Goal: Information Seeking & Learning: Learn about a topic

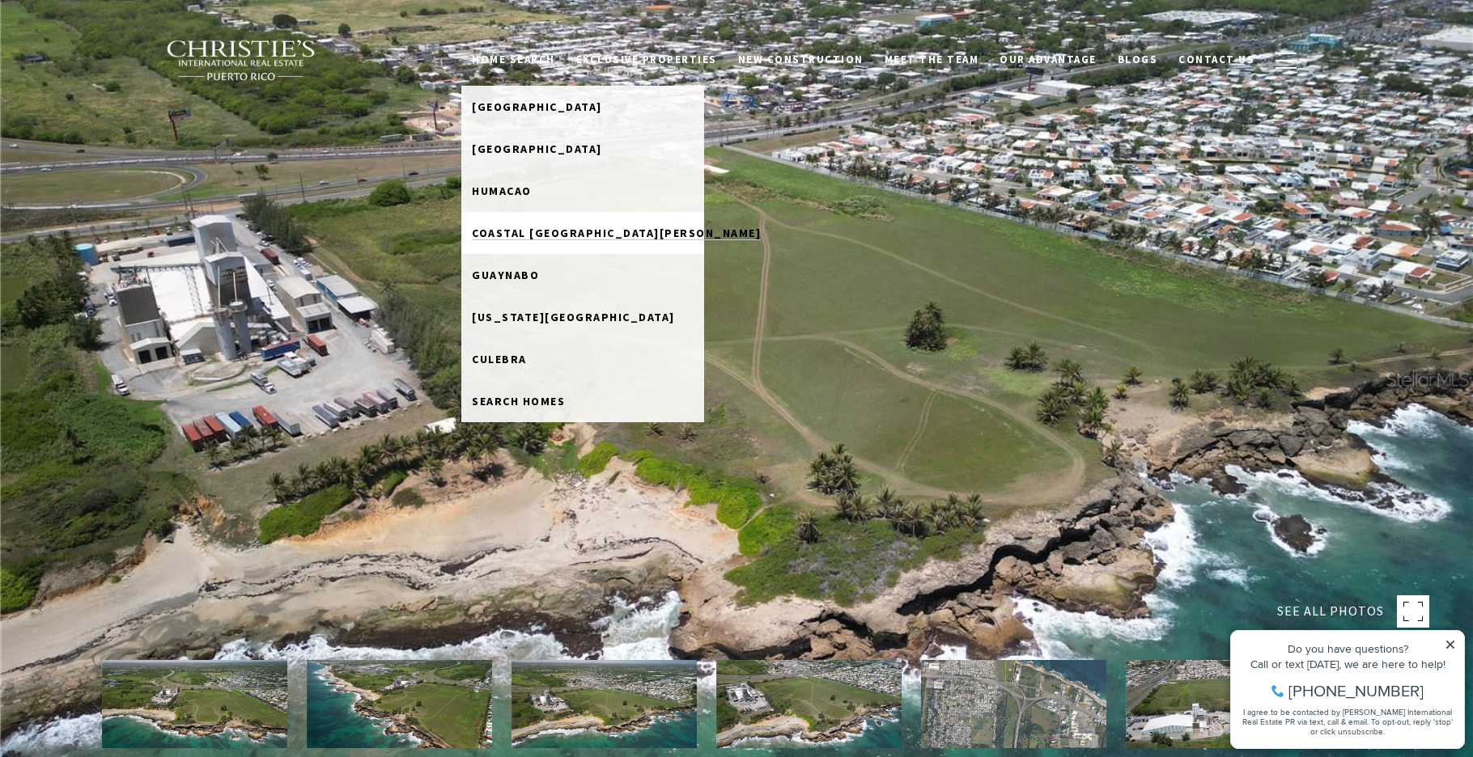
click at [584, 233] on span "Coastal [GEOGRAPHIC_DATA][PERSON_NAME]" at bounding box center [616, 233] width 289 height 15
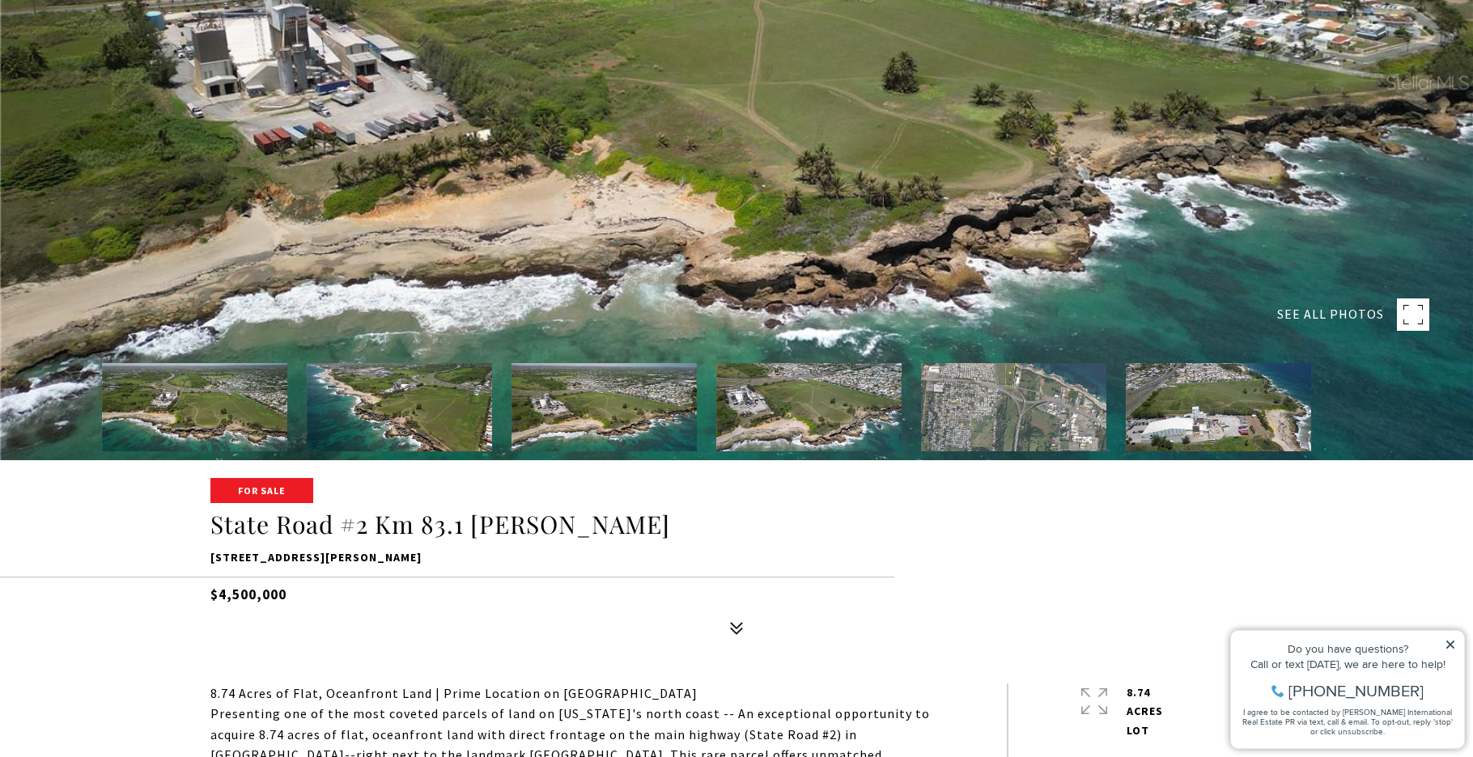
scroll to position [324, 0]
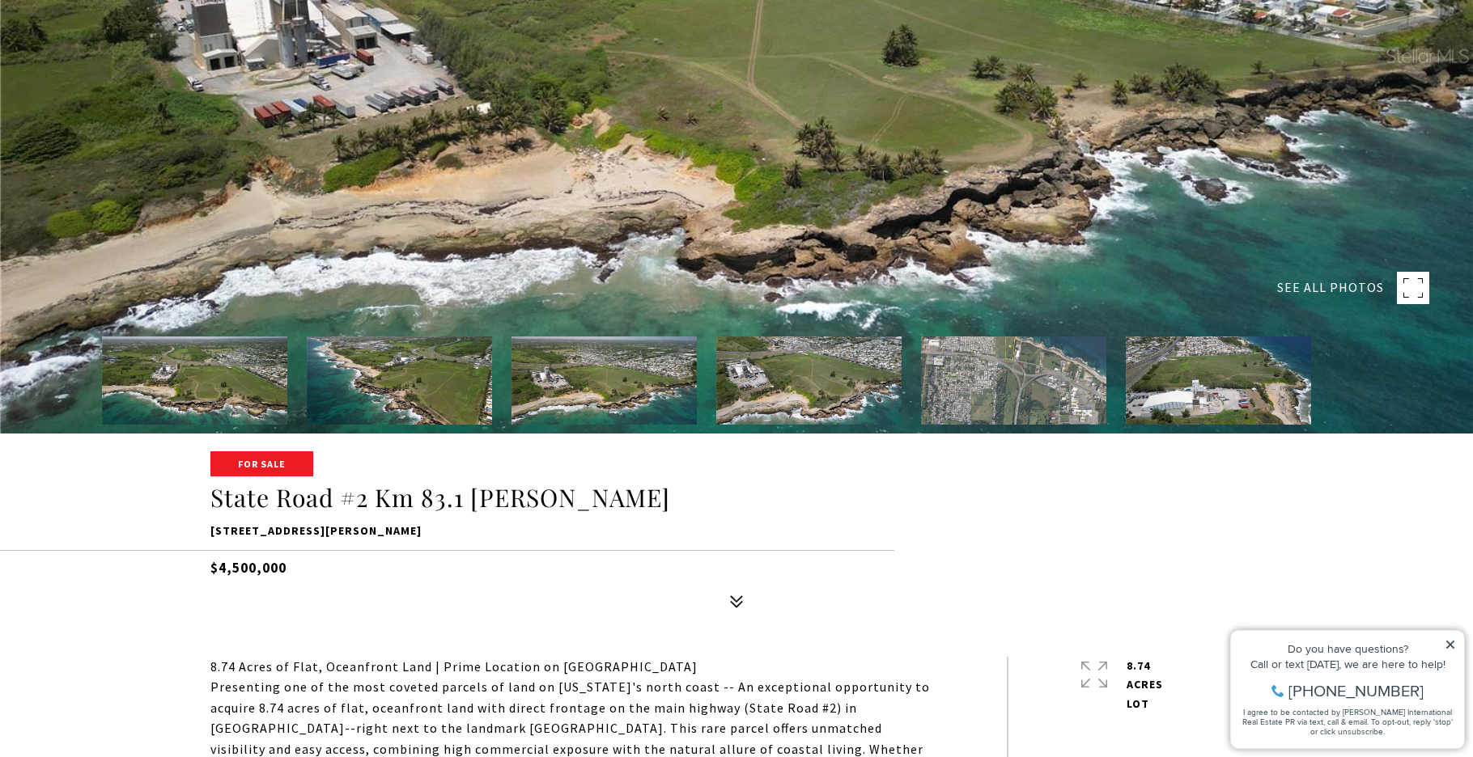
click at [1008, 369] on img at bounding box center [1013, 381] width 185 height 88
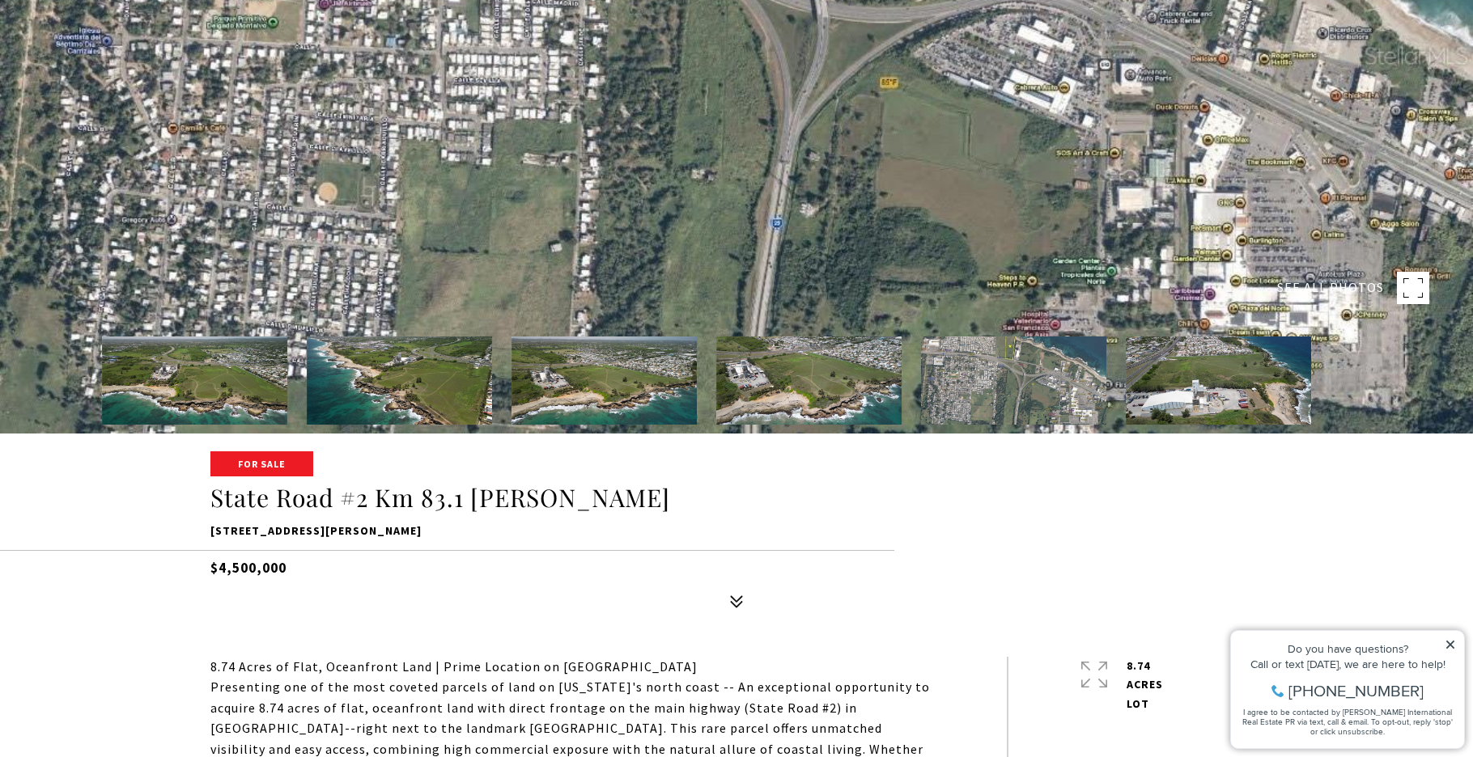
click at [1219, 377] on img at bounding box center [1218, 381] width 185 height 88
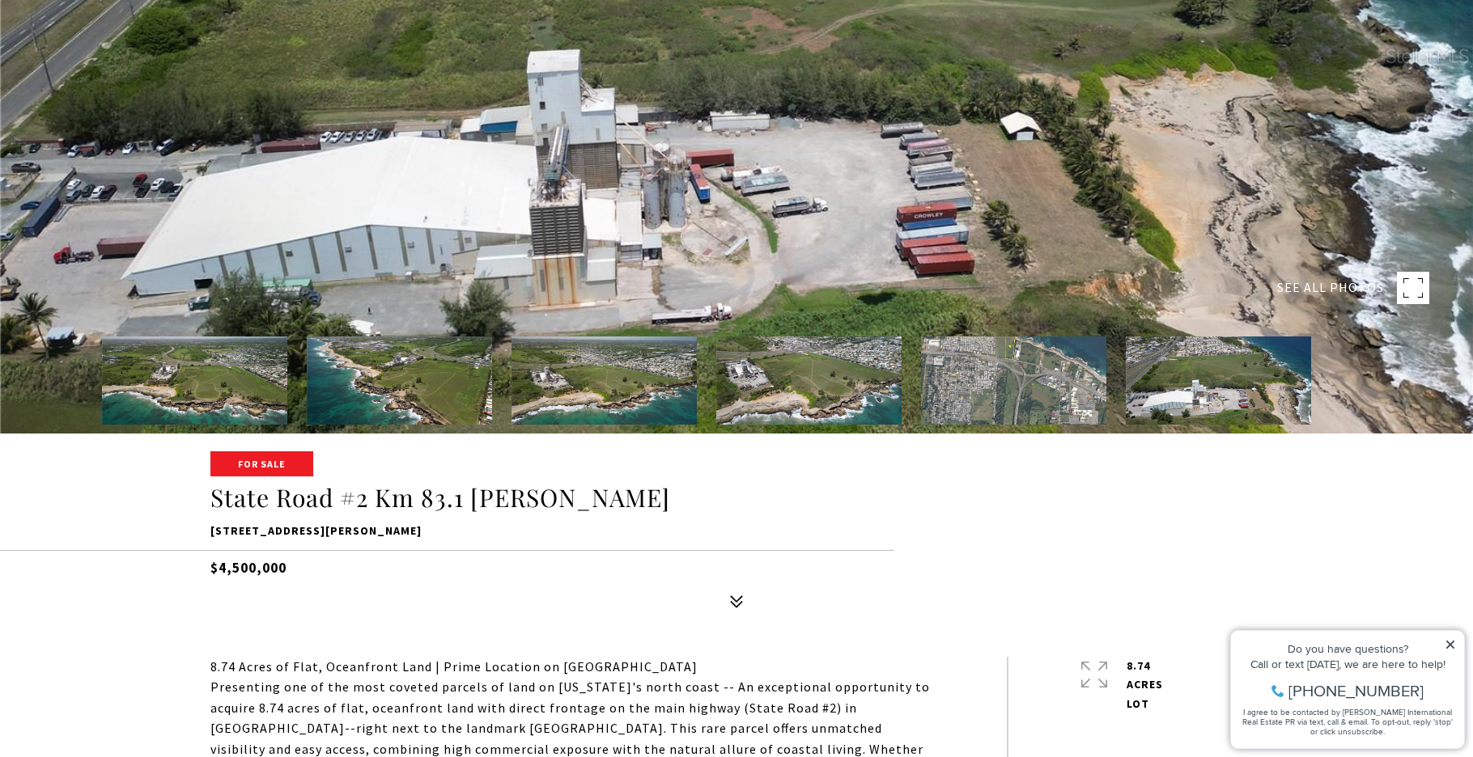
click at [367, 351] on img at bounding box center [399, 381] width 185 height 88
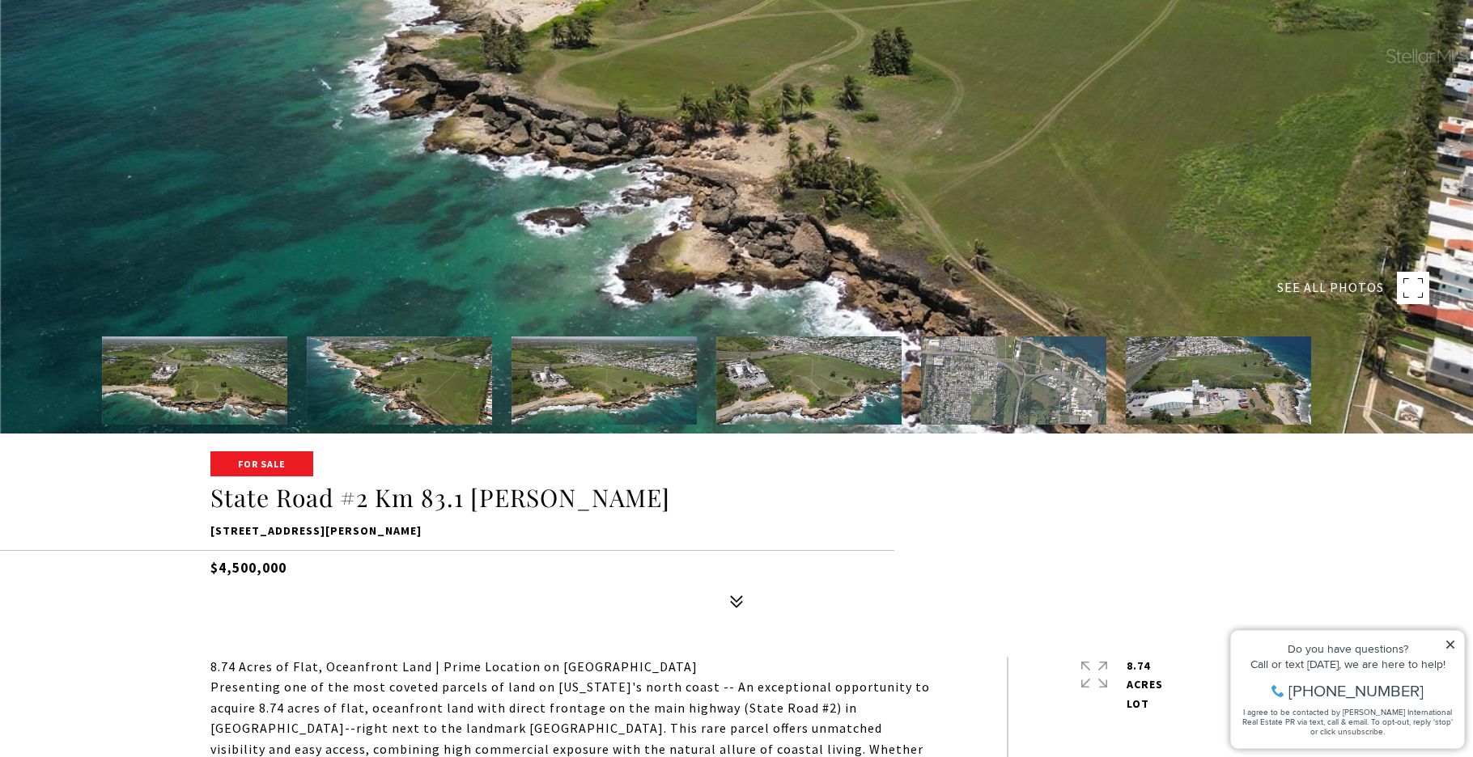
scroll to position [323, 0]
click at [184, 397] on img at bounding box center [194, 381] width 185 height 88
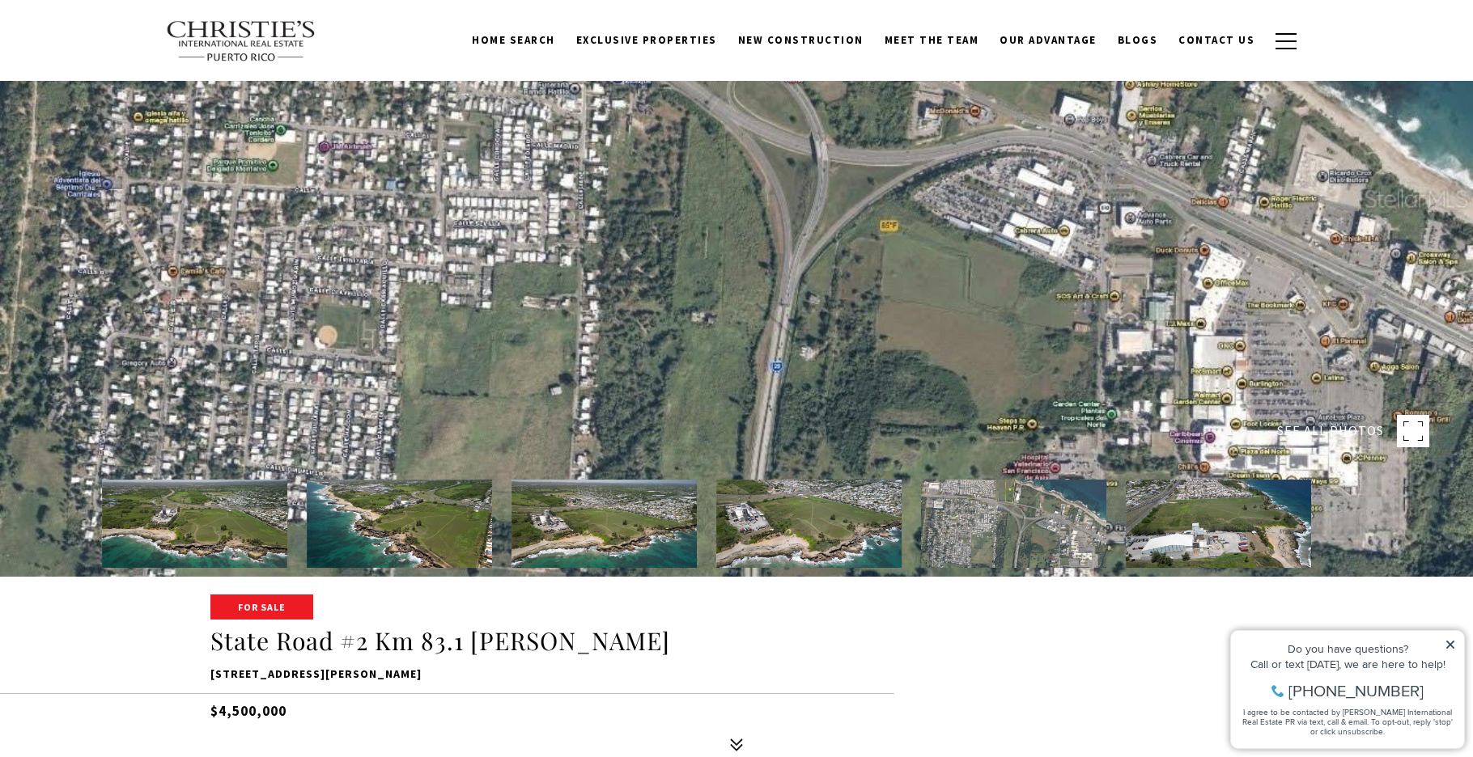
scroll to position [180, 0]
click at [655, 549] on img at bounding box center [603, 524] width 185 height 88
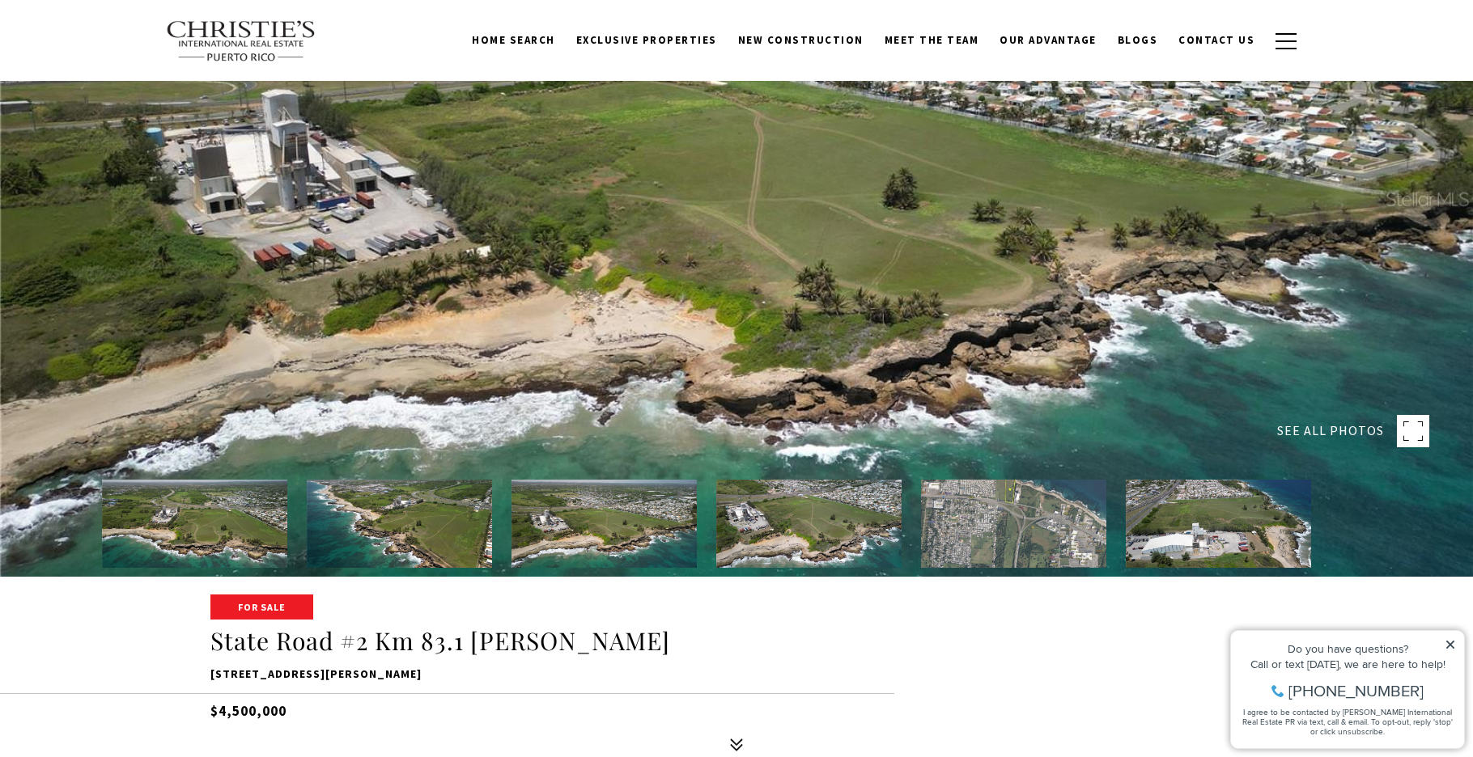
click at [655, 549] on img at bounding box center [603, 524] width 185 height 88
click at [240, 542] on img at bounding box center [194, 524] width 185 height 88
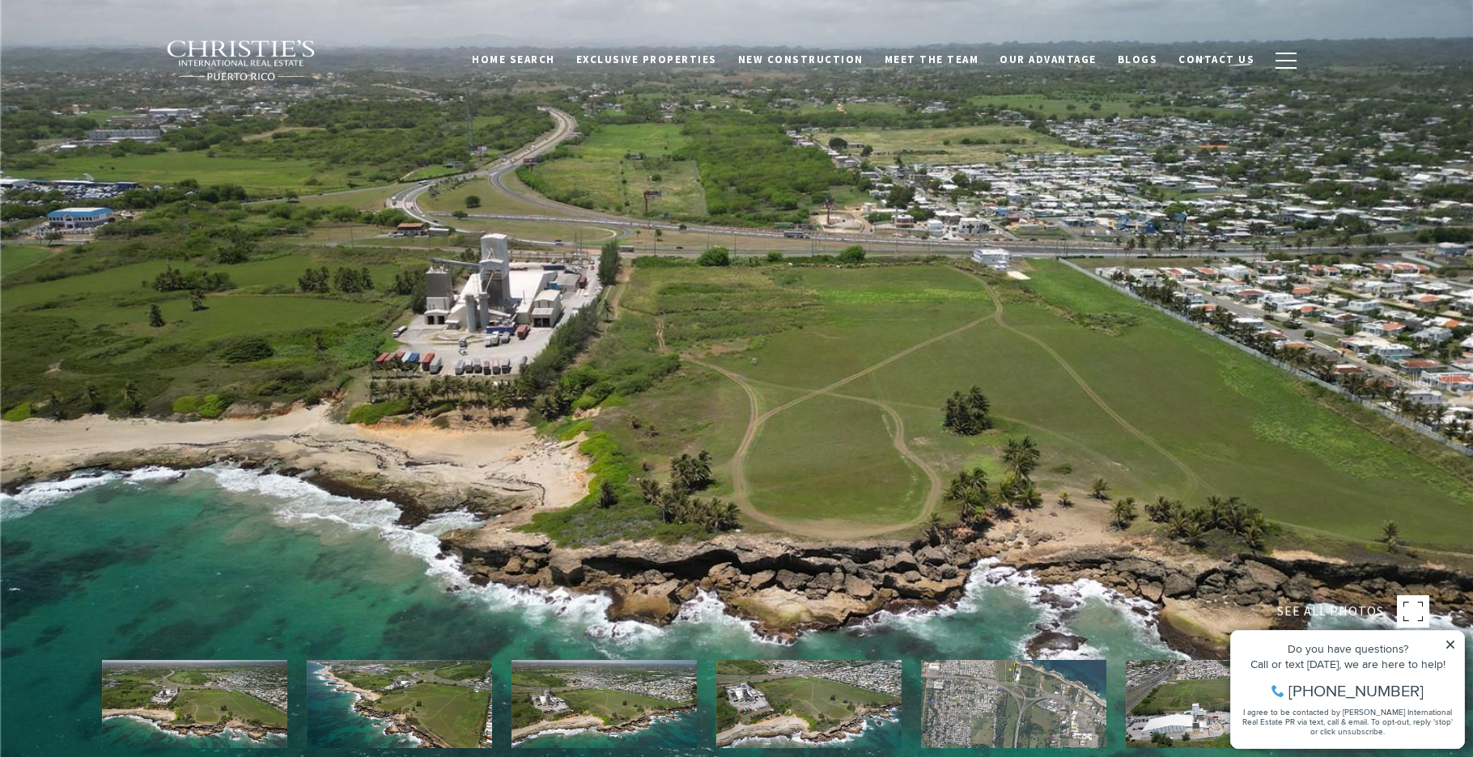
scroll to position [0, 0]
click at [833, 738] on img at bounding box center [808, 704] width 185 height 88
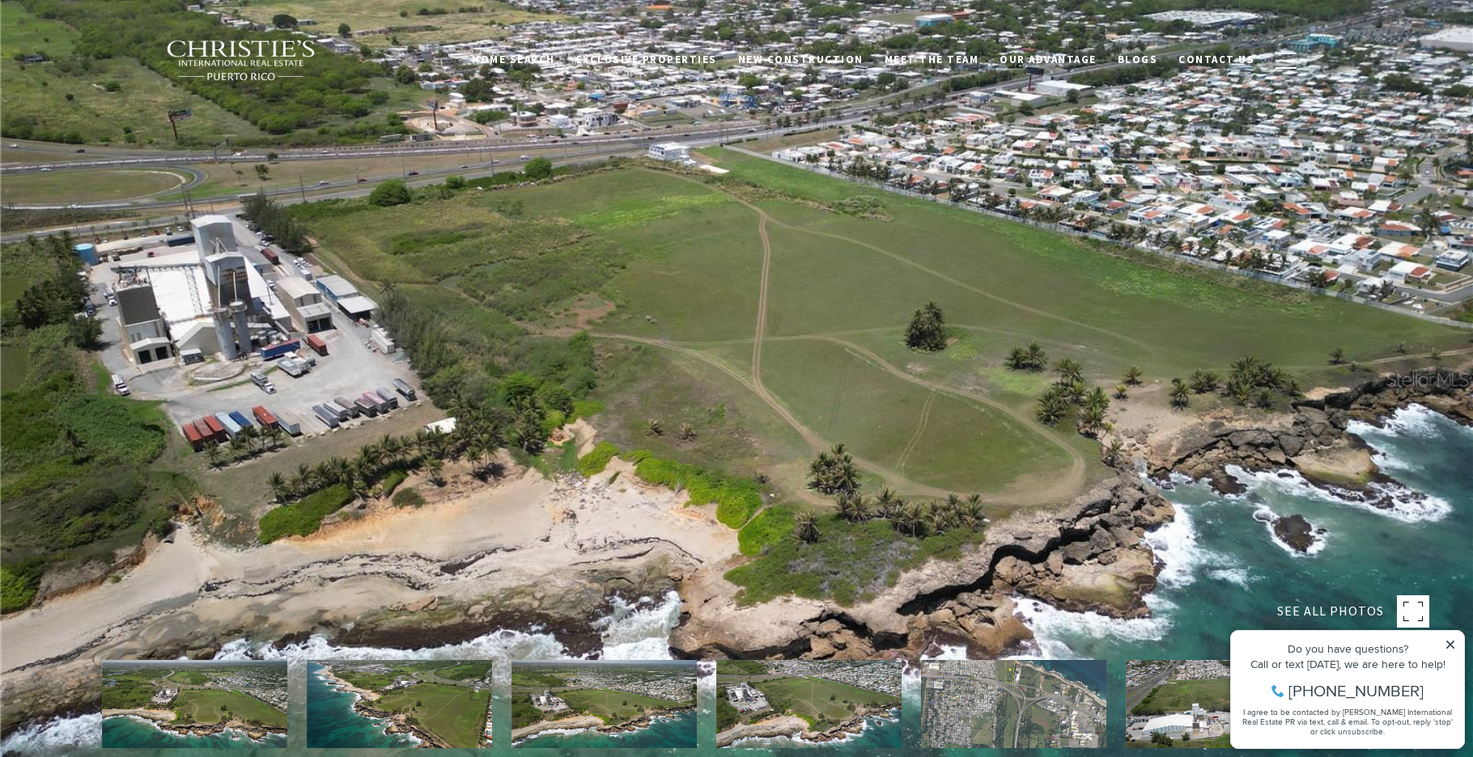
click at [1037, 710] on img at bounding box center [1013, 704] width 185 height 88
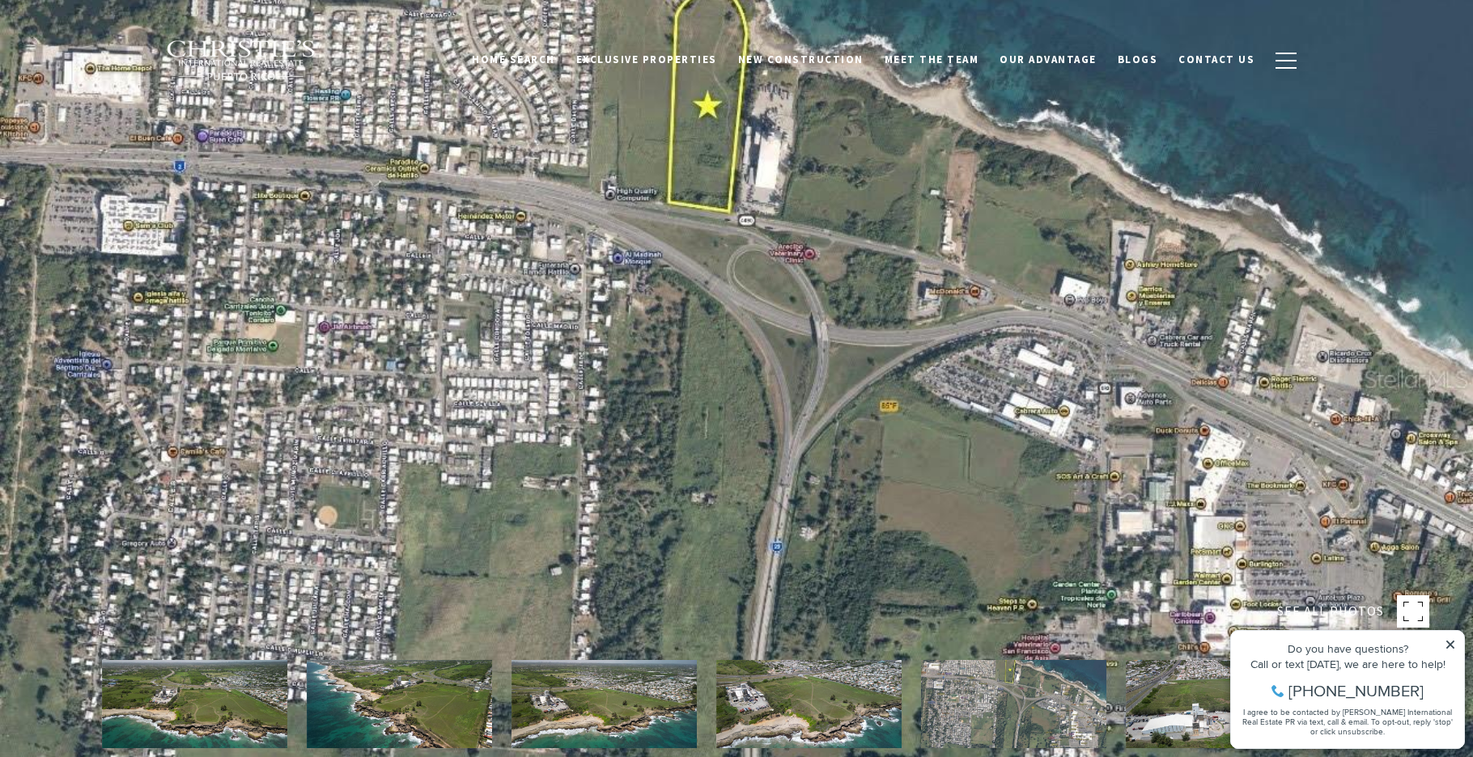
click at [1116, 700] on div at bounding box center [716, 704] width 1228 height 88
click at [1158, 701] on img at bounding box center [1218, 704] width 185 height 88
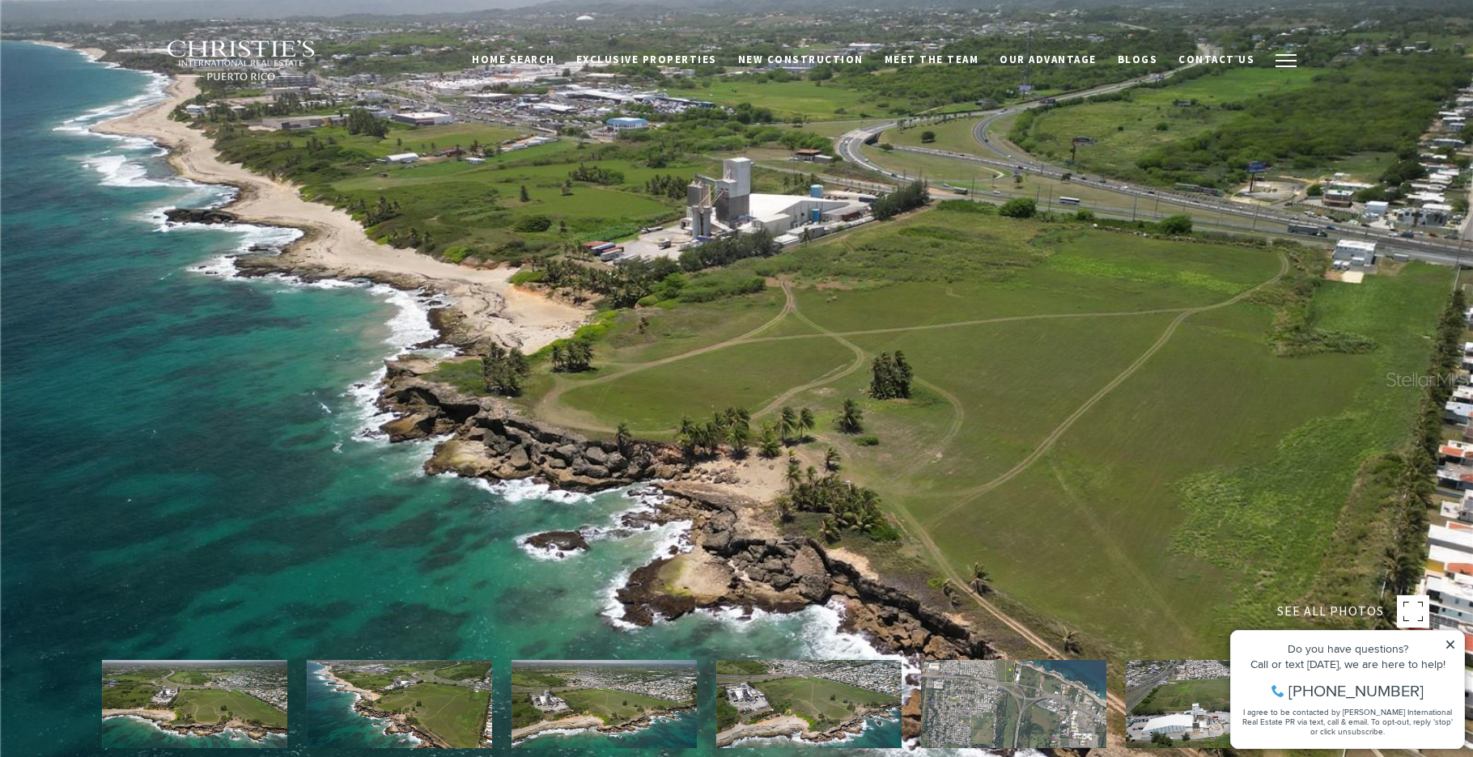
click at [1301, 70] on button "button" at bounding box center [1286, 60] width 42 height 47
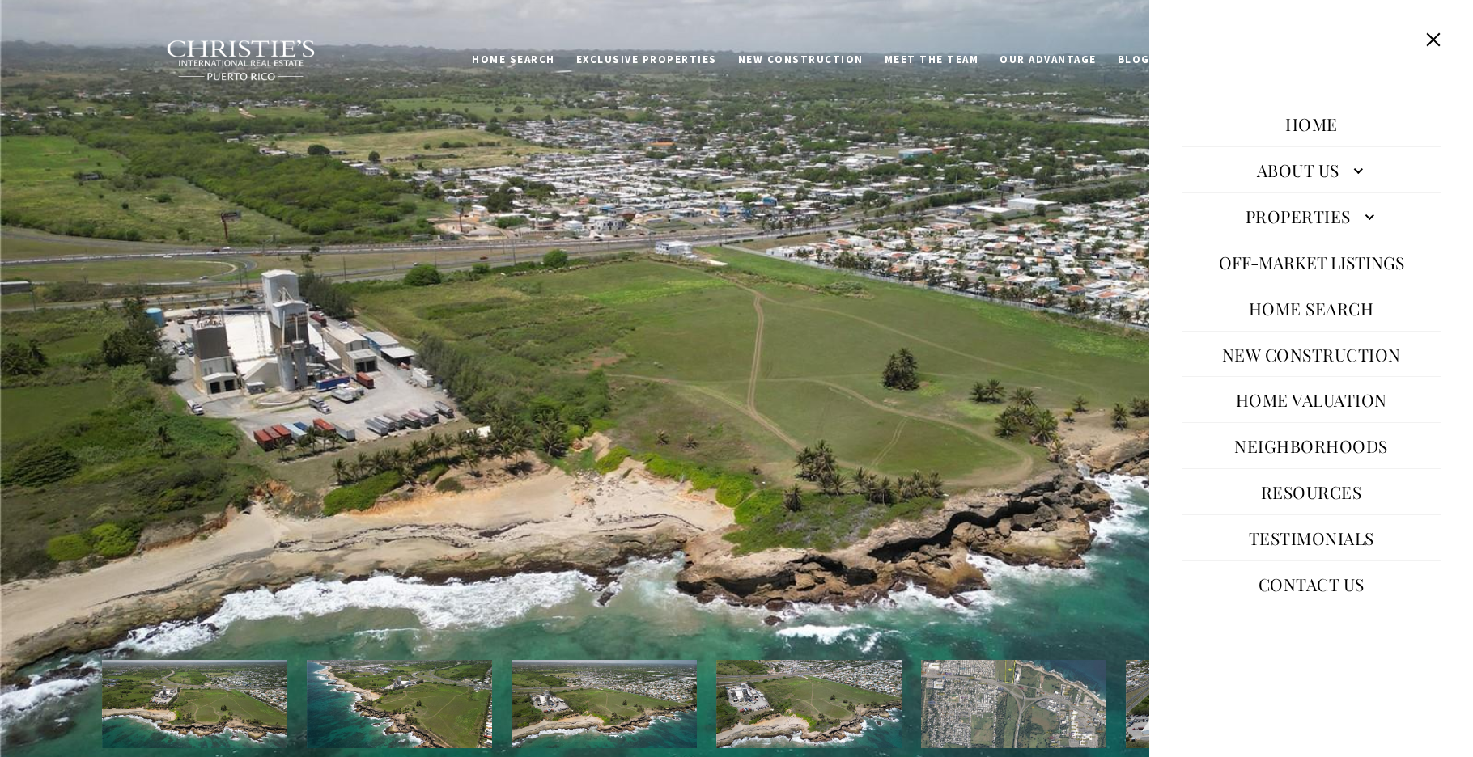
click at [1357, 261] on button "Off-Market Listings" at bounding box center [1312, 262] width 202 height 39
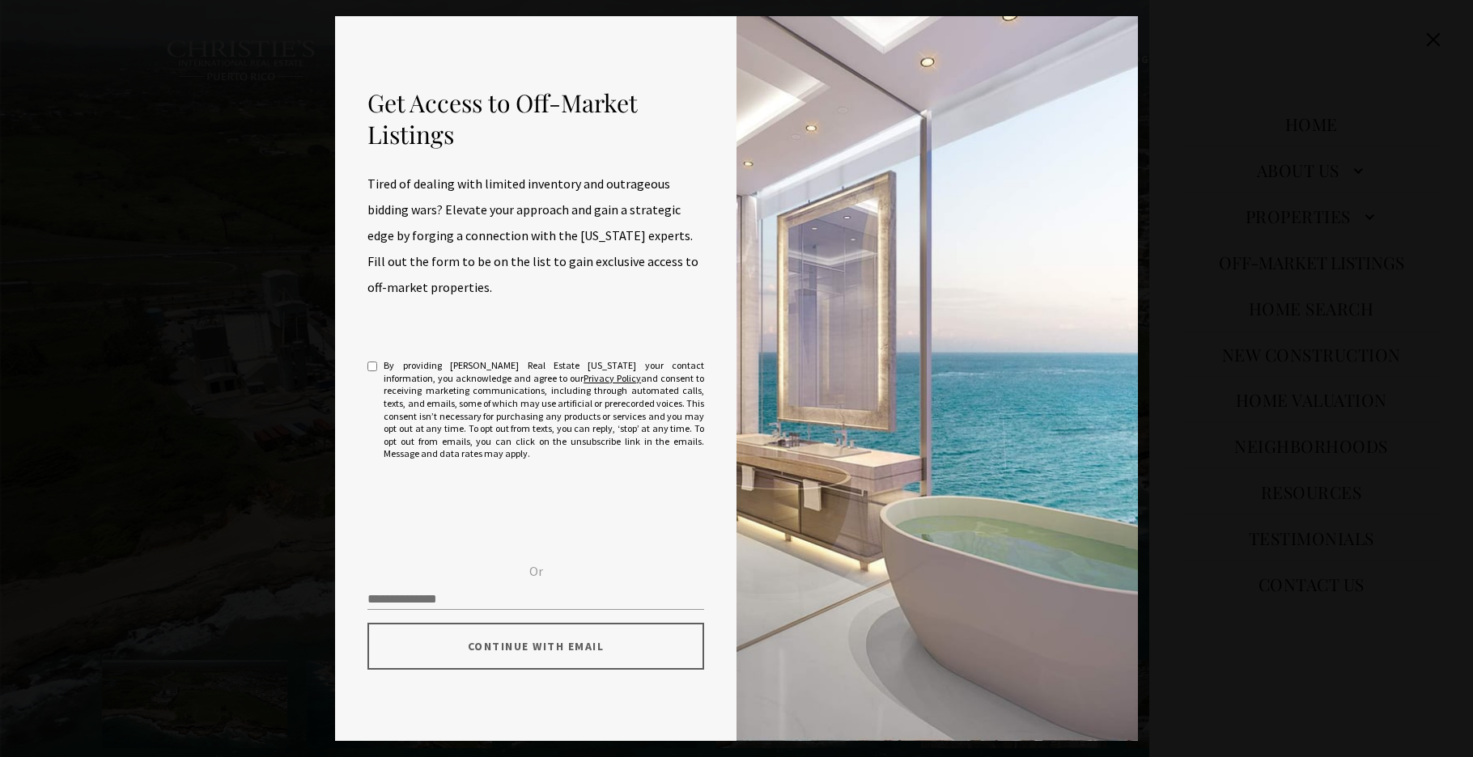
scroll to position [2, 0]
click at [1356, 260] on div "Get Access to Off-Market Listings Tired of dealing with limited inventory and o…" at bounding box center [736, 378] width 1473 height 757
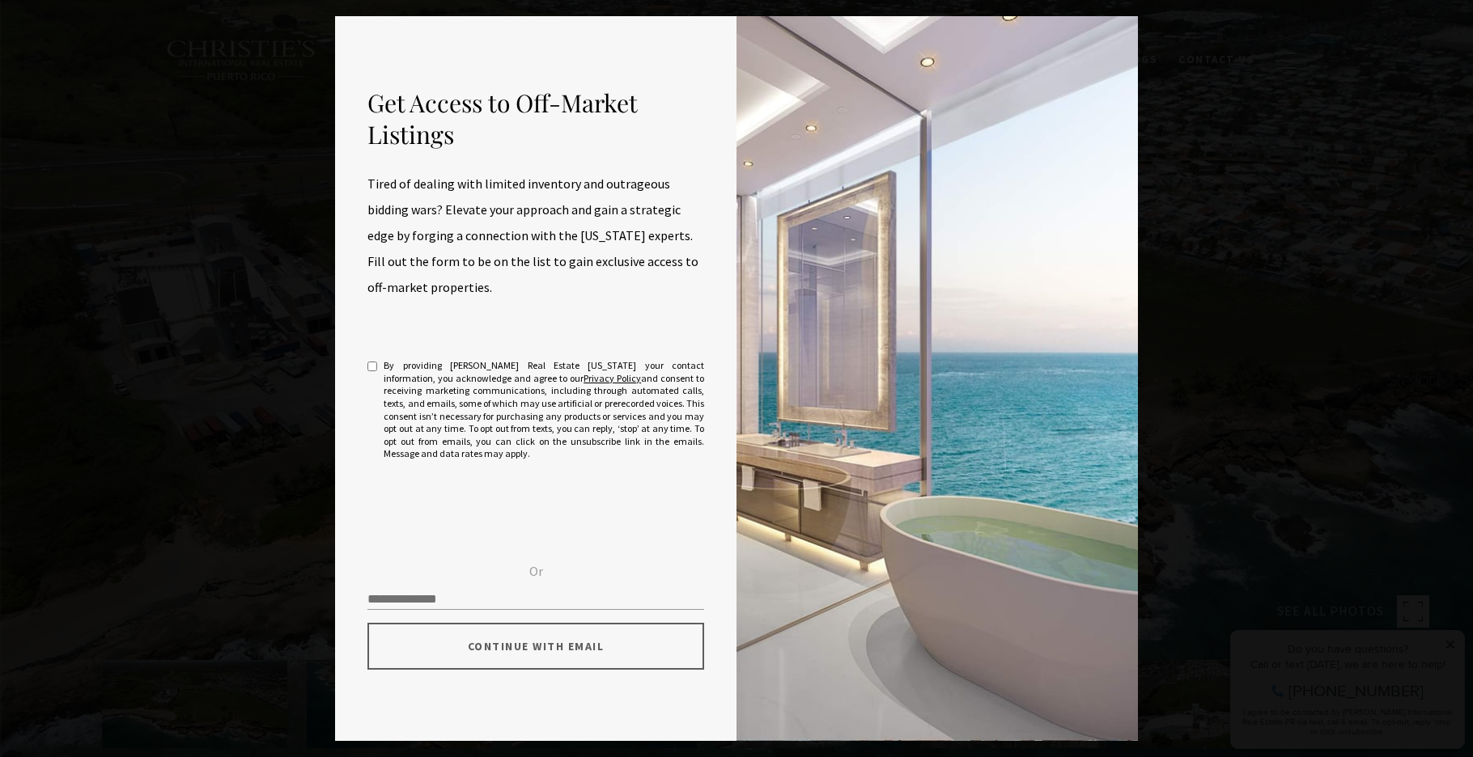
scroll to position [0, 0]
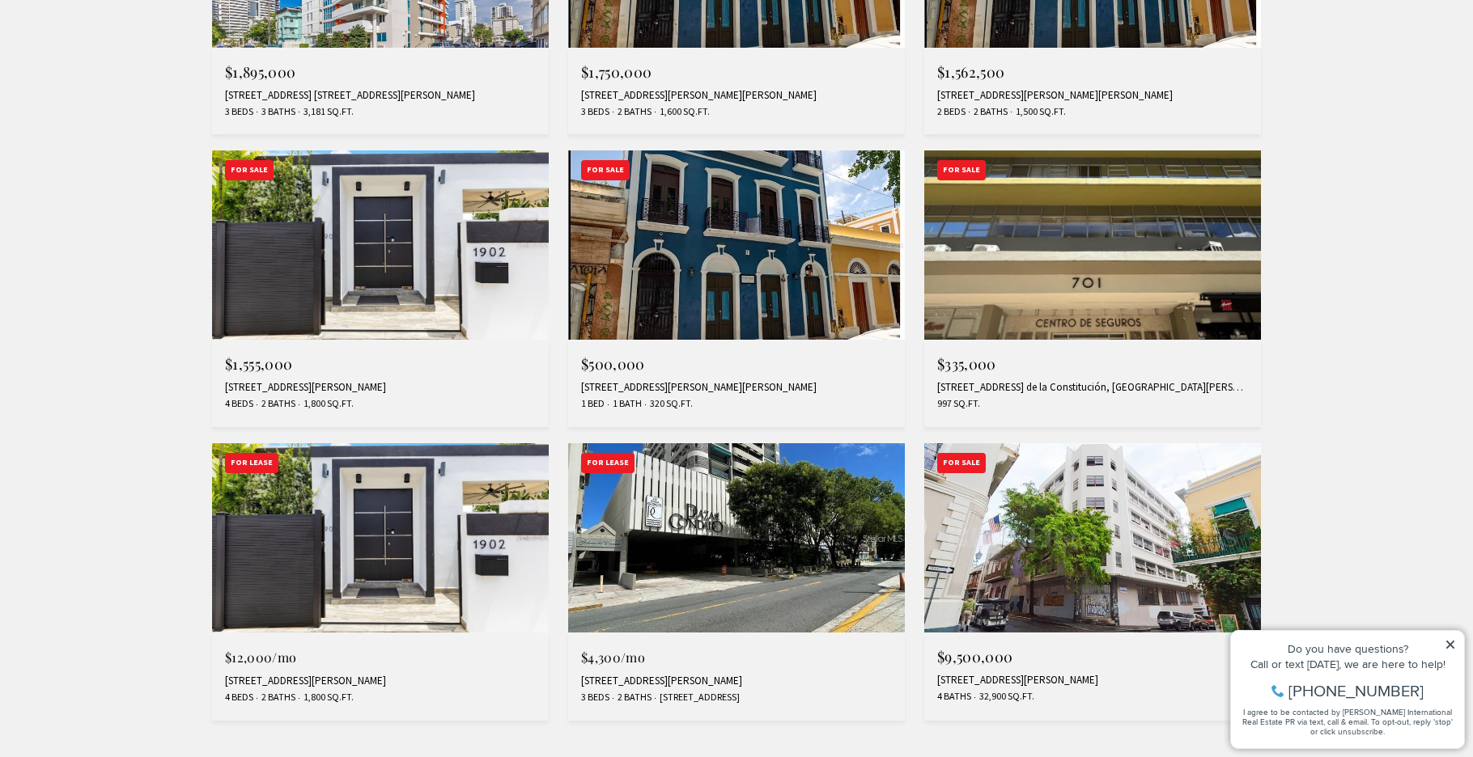
scroll to position [1160, 0]
click at [703, 237] on img at bounding box center [736, 244] width 337 height 189
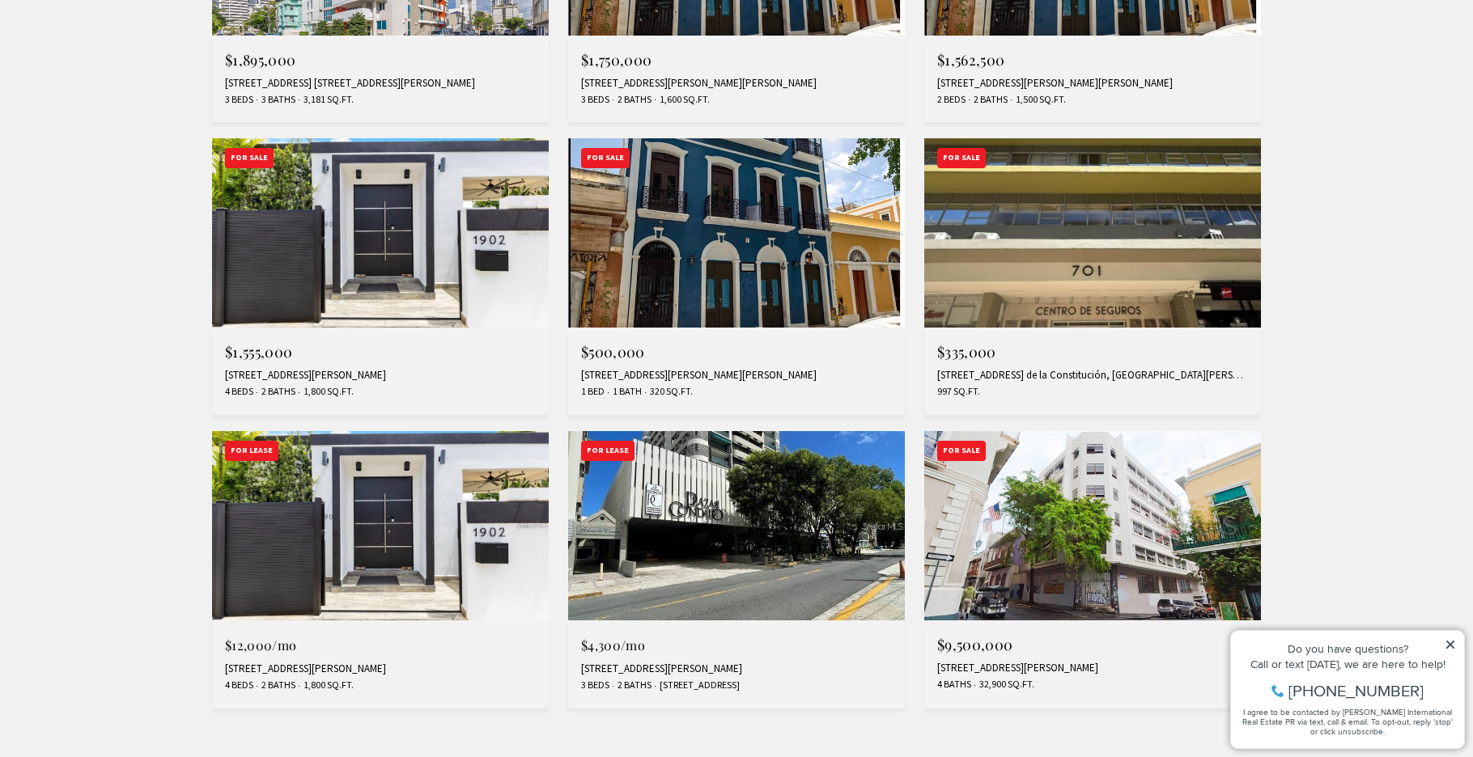
click at [793, 488] on img at bounding box center [736, 525] width 337 height 189
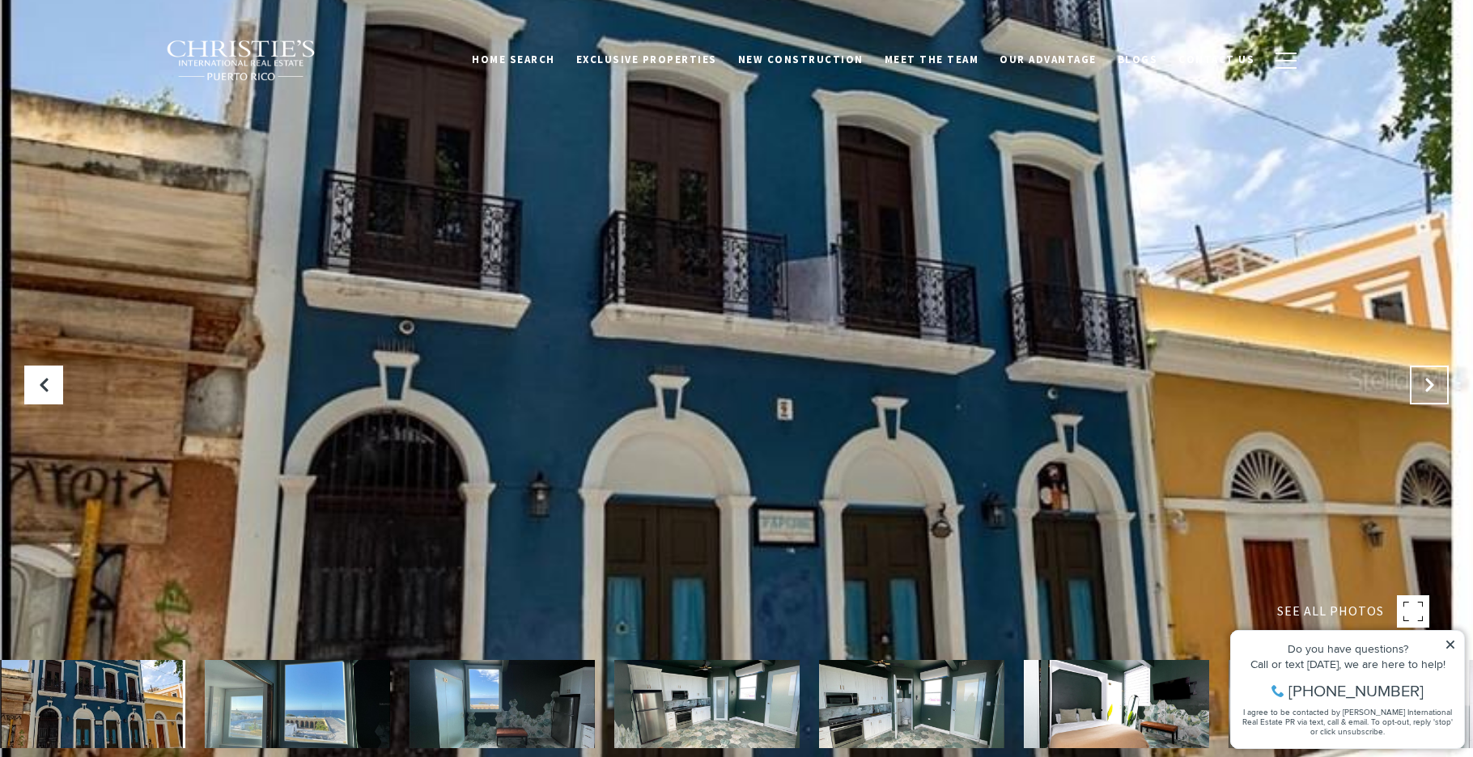
click at [1425, 385] on icon at bounding box center [1429, 385] width 16 height 16
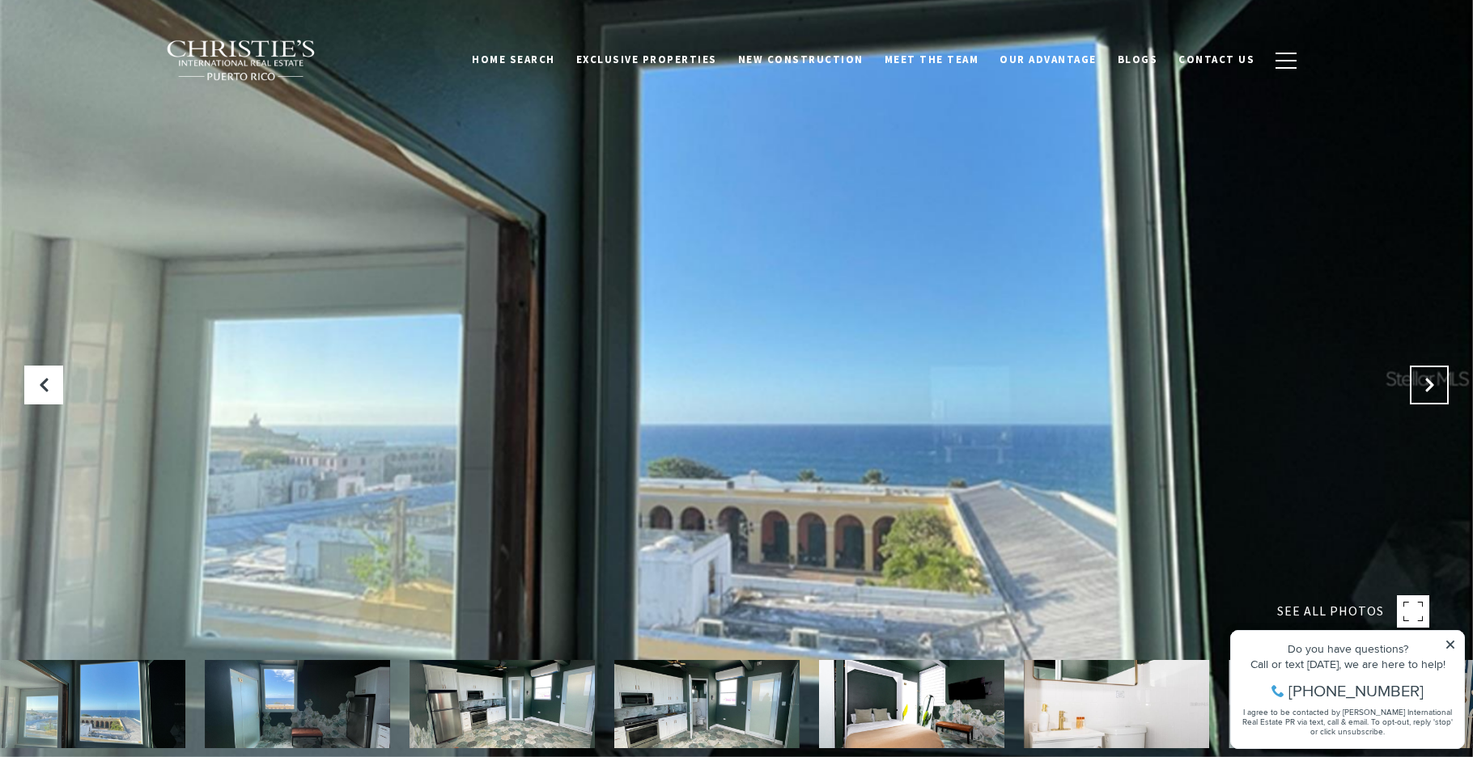
click at [1425, 385] on icon "Next Slide" at bounding box center [1429, 385] width 16 height 16
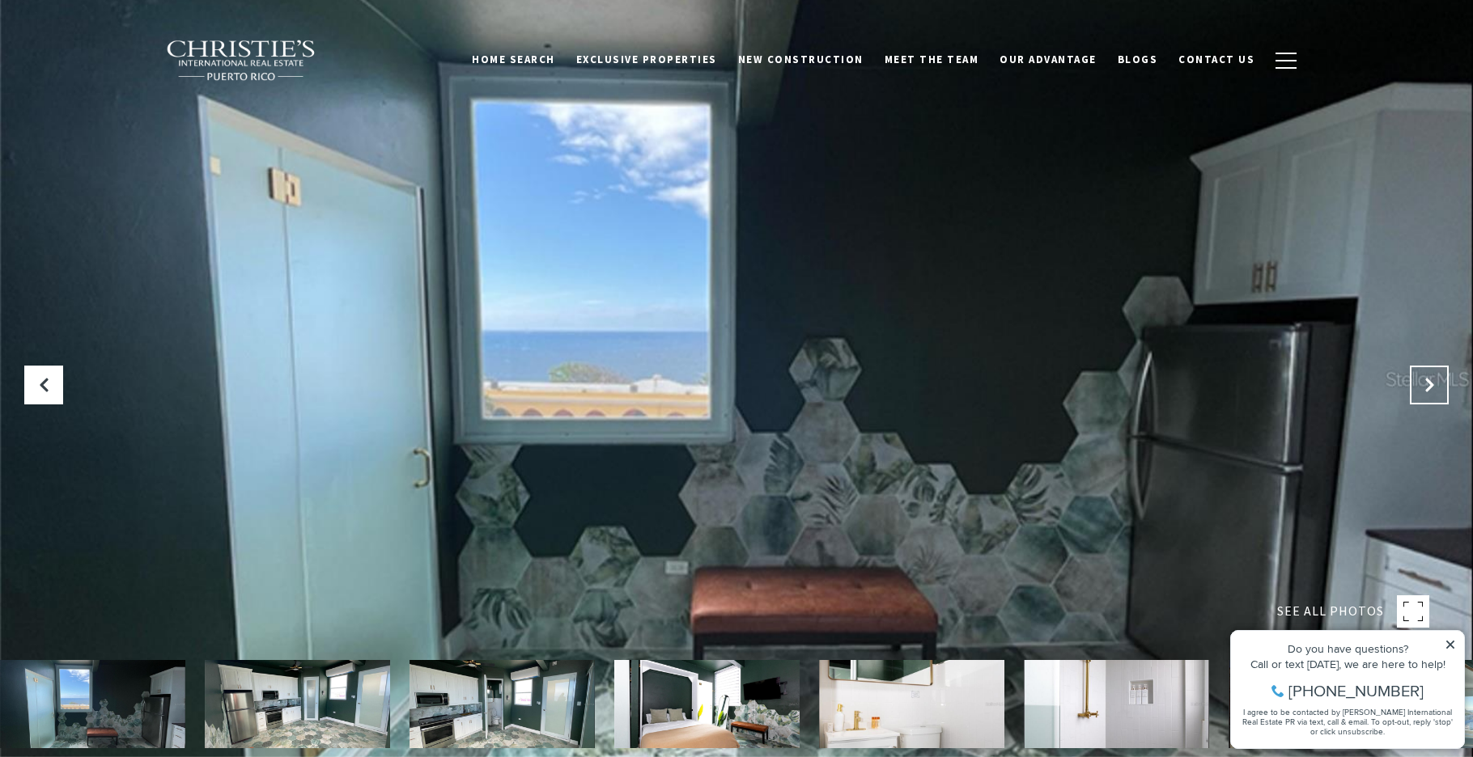
click at [1425, 385] on icon "Next Slide" at bounding box center [1429, 385] width 16 height 16
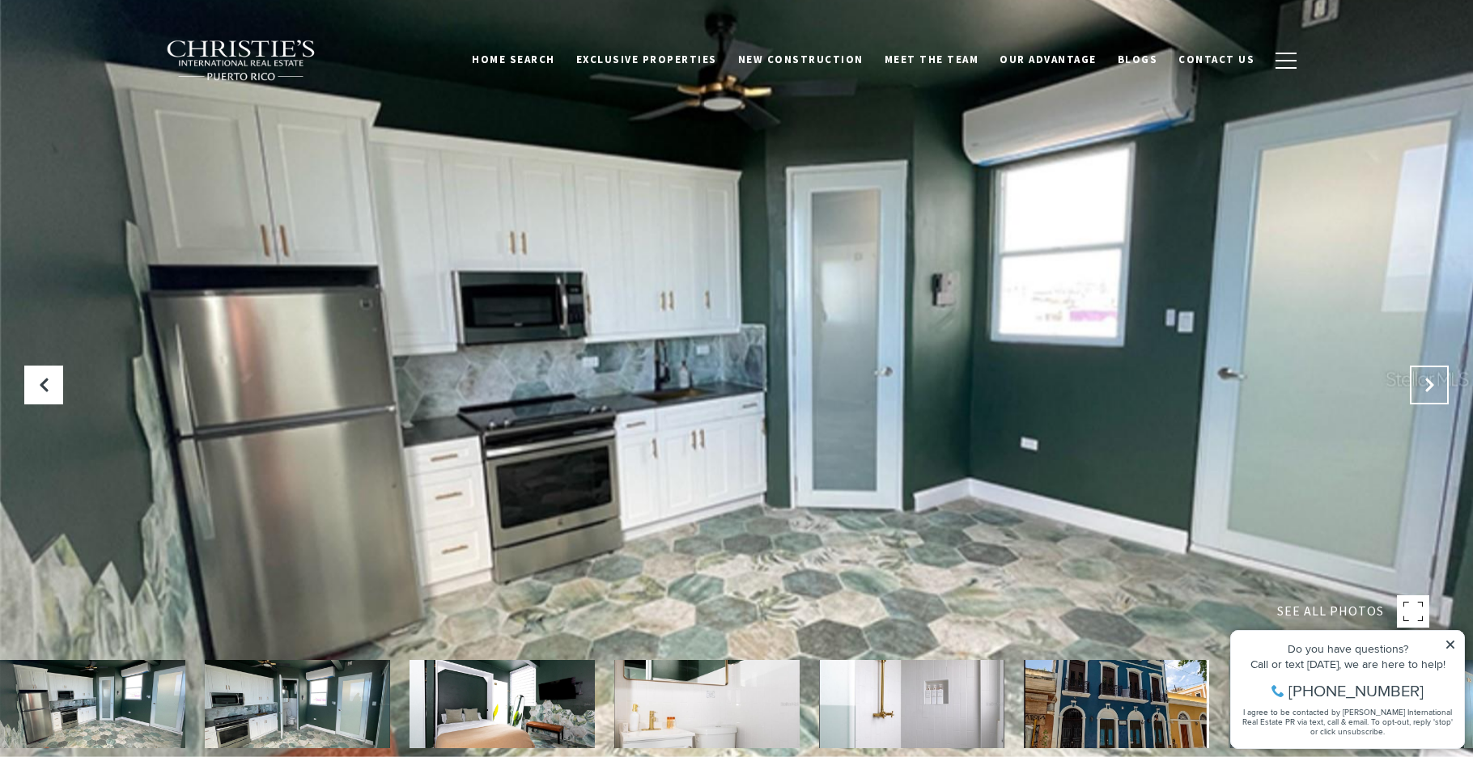
click at [1425, 385] on icon "Next Slide" at bounding box center [1429, 385] width 16 height 16
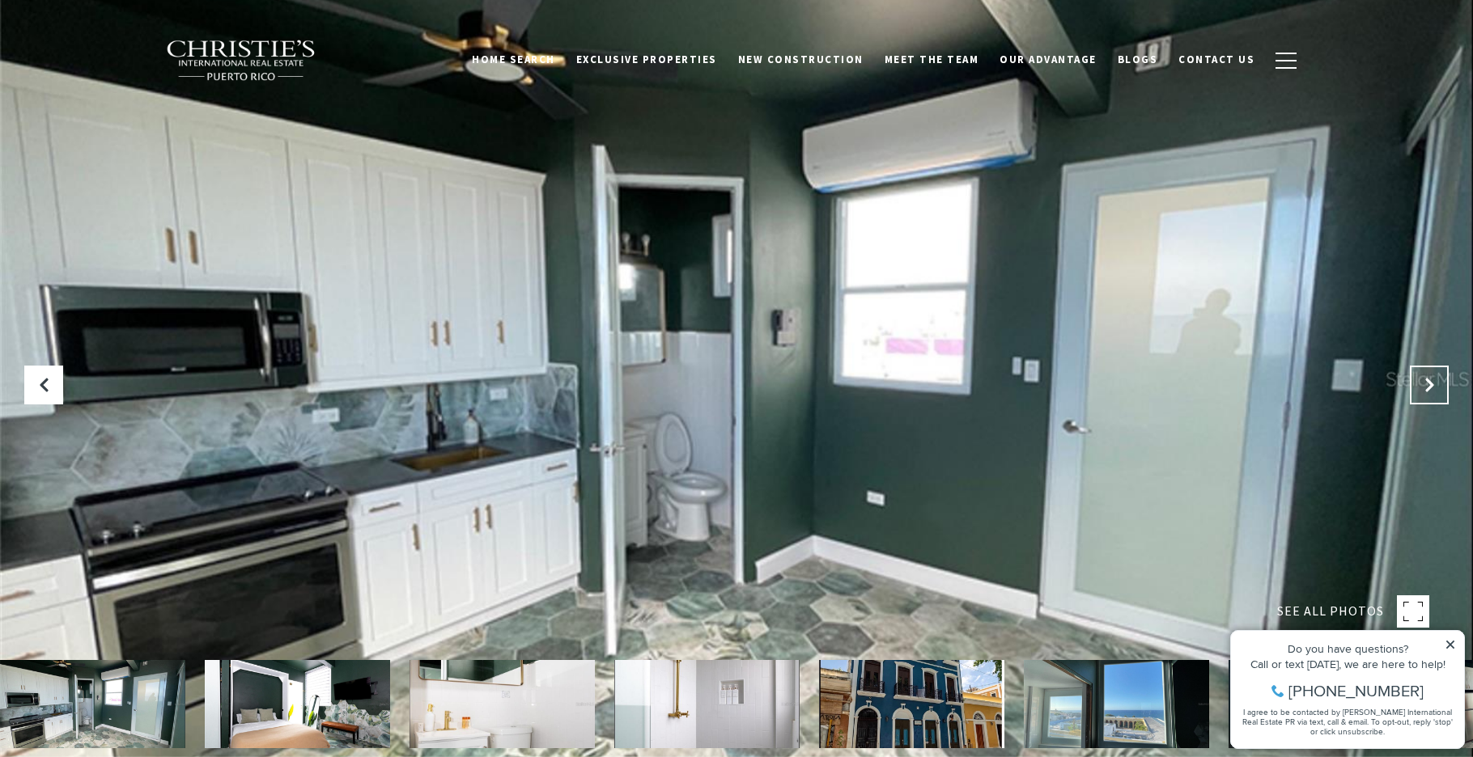
click at [1425, 385] on icon "Next Slide" at bounding box center [1429, 385] width 16 height 16
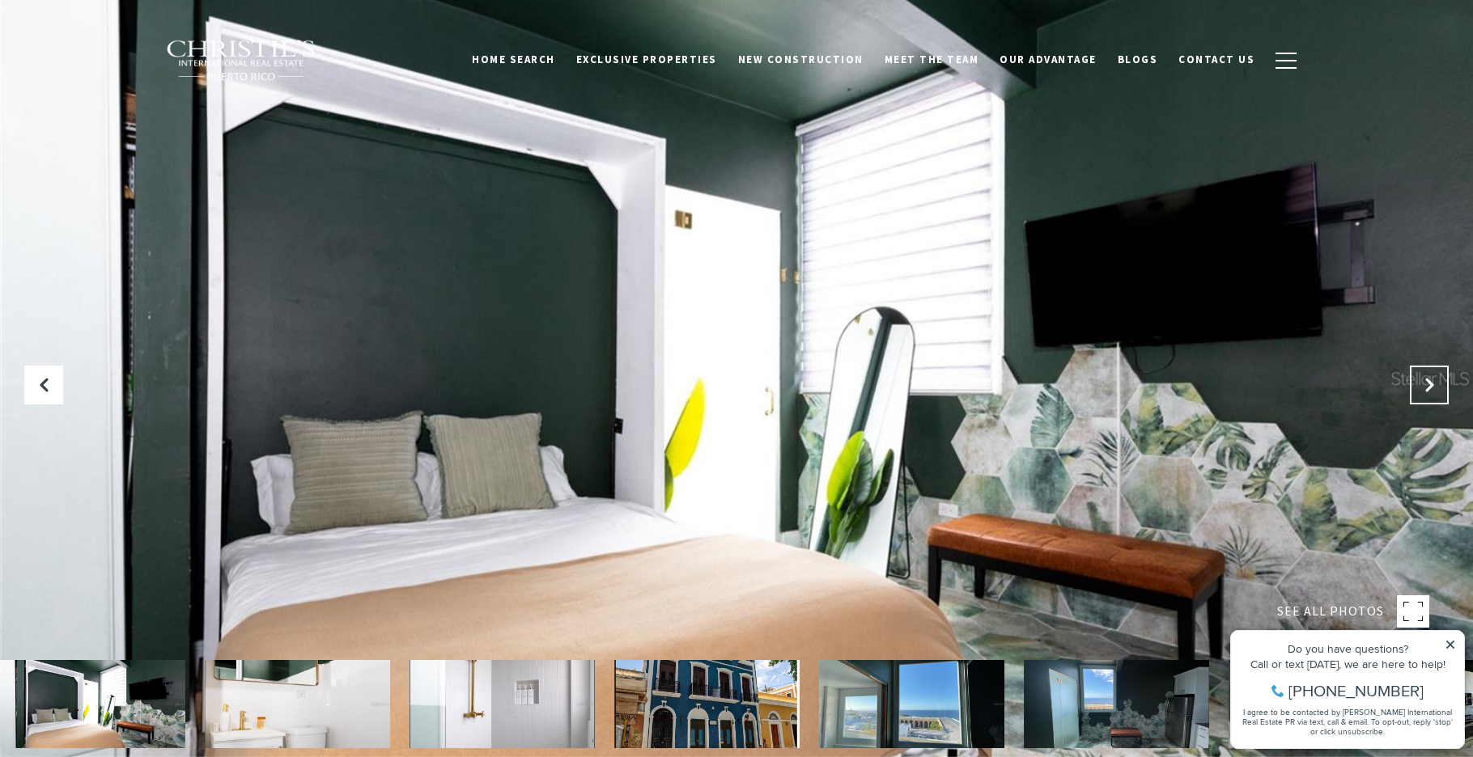
click at [1425, 385] on icon "Next Slide" at bounding box center [1429, 385] width 16 height 16
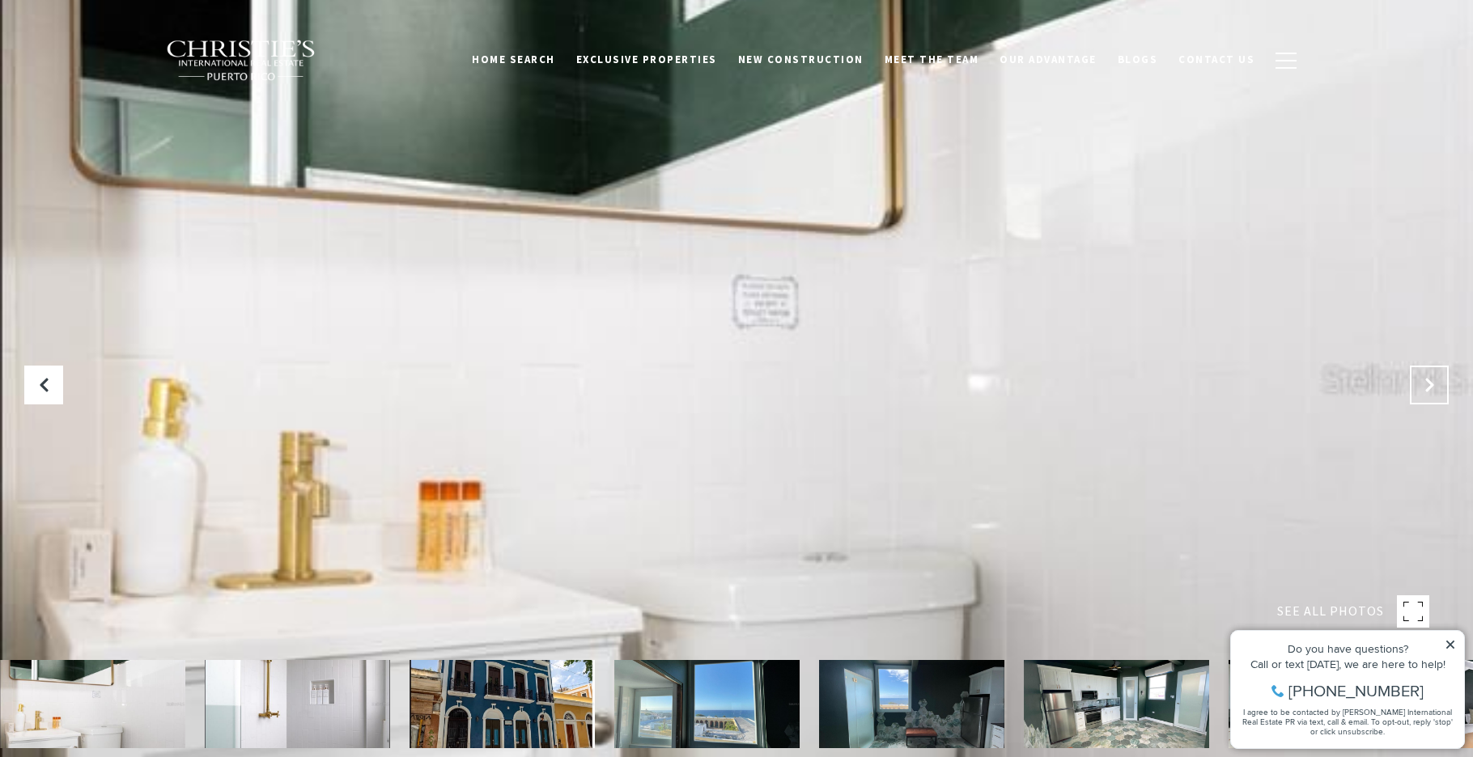
click at [1425, 385] on icon "Next Slide" at bounding box center [1429, 385] width 16 height 16
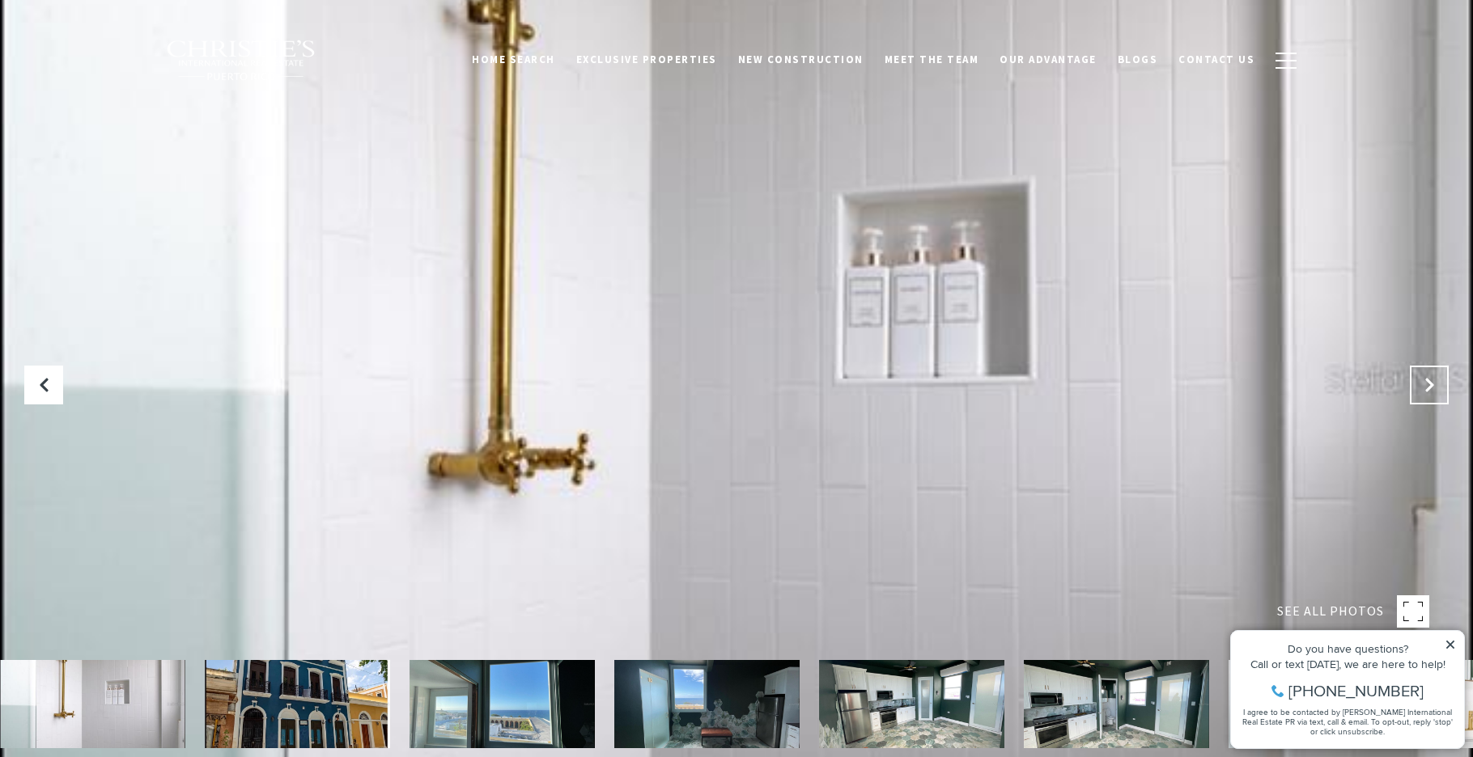
click at [1425, 385] on icon "Next Slide" at bounding box center [1429, 385] width 16 height 16
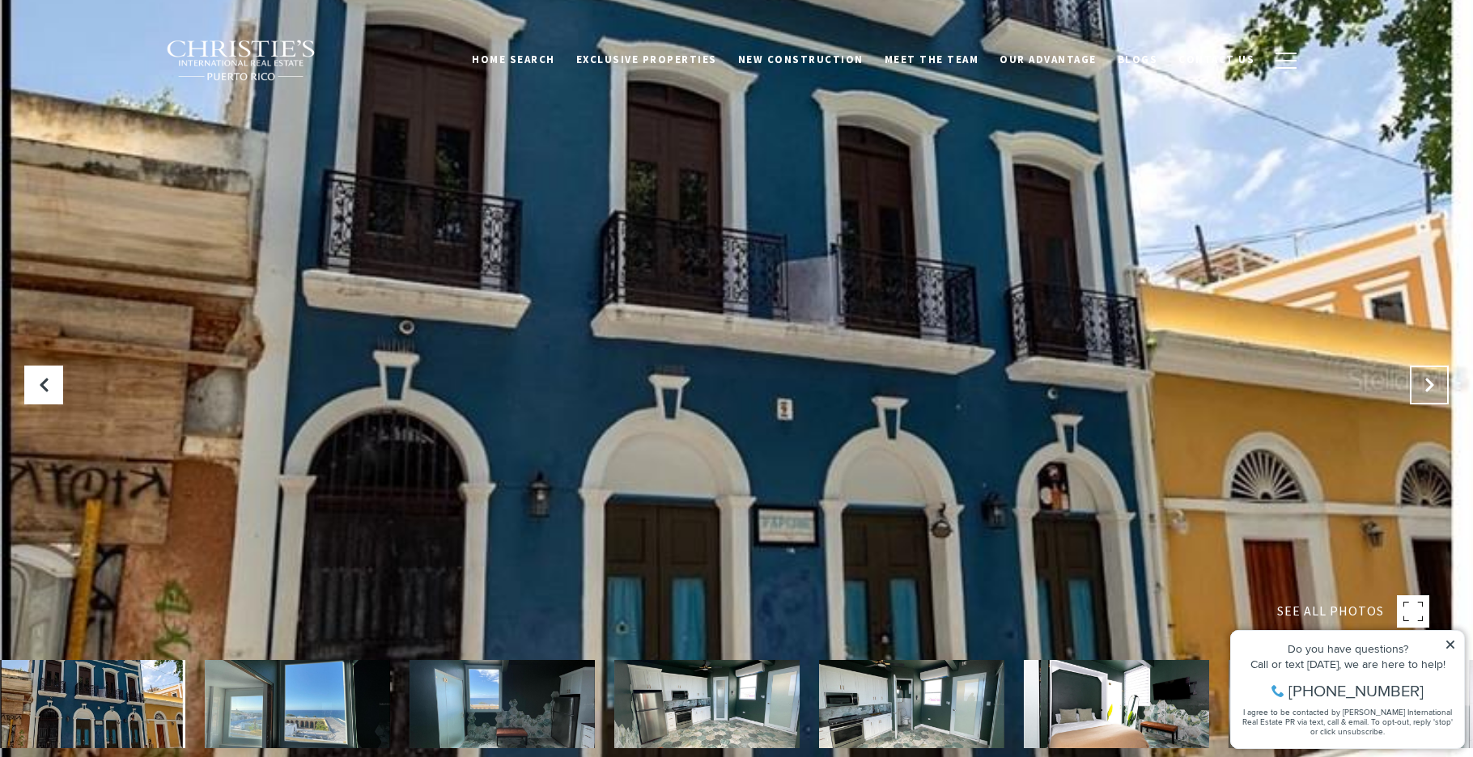
click at [1425, 385] on icon "Next Slide" at bounding box center [1429, 385] width 16 height 16
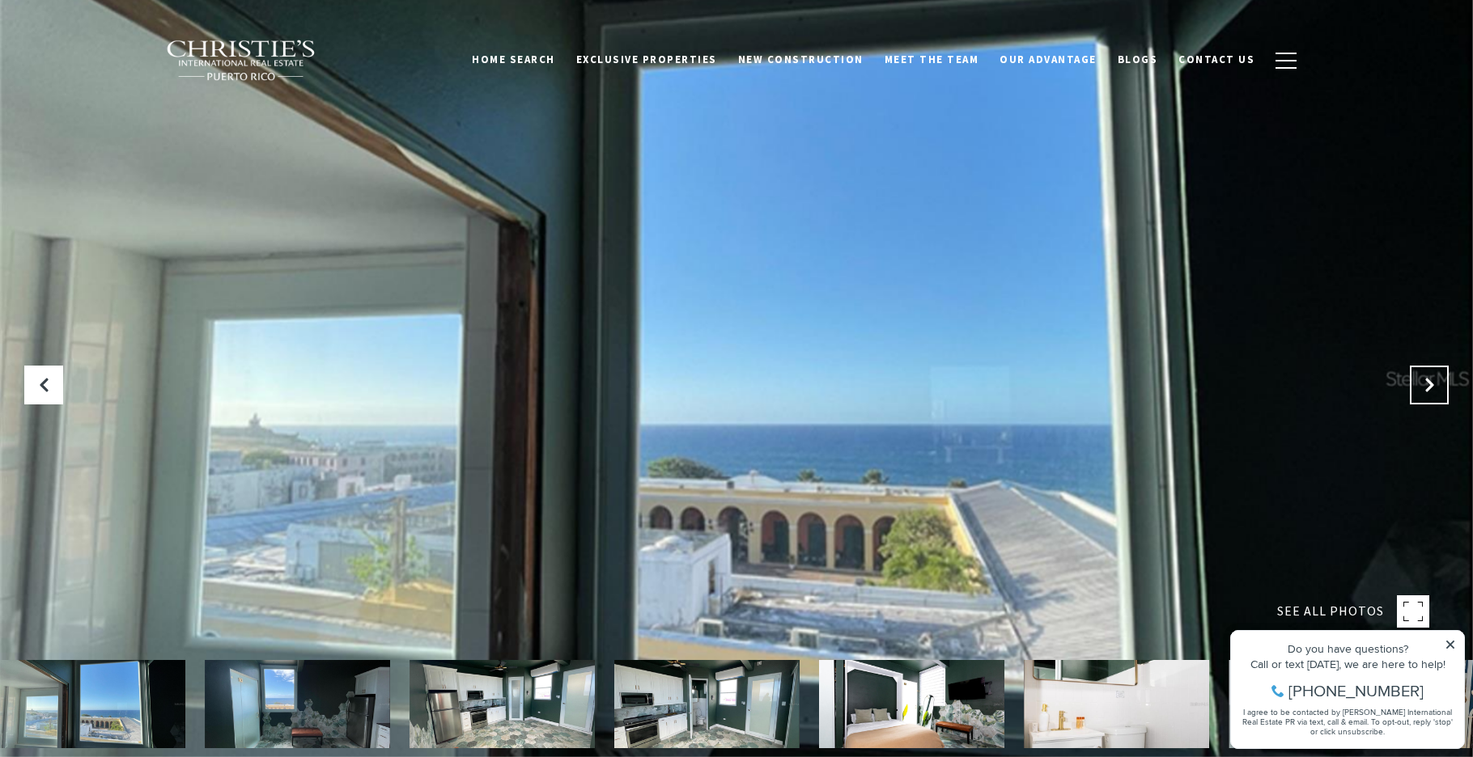
click at [1425, 385] on icon "Next Slide" at bounding box center [1429, 385] width 16 height 16
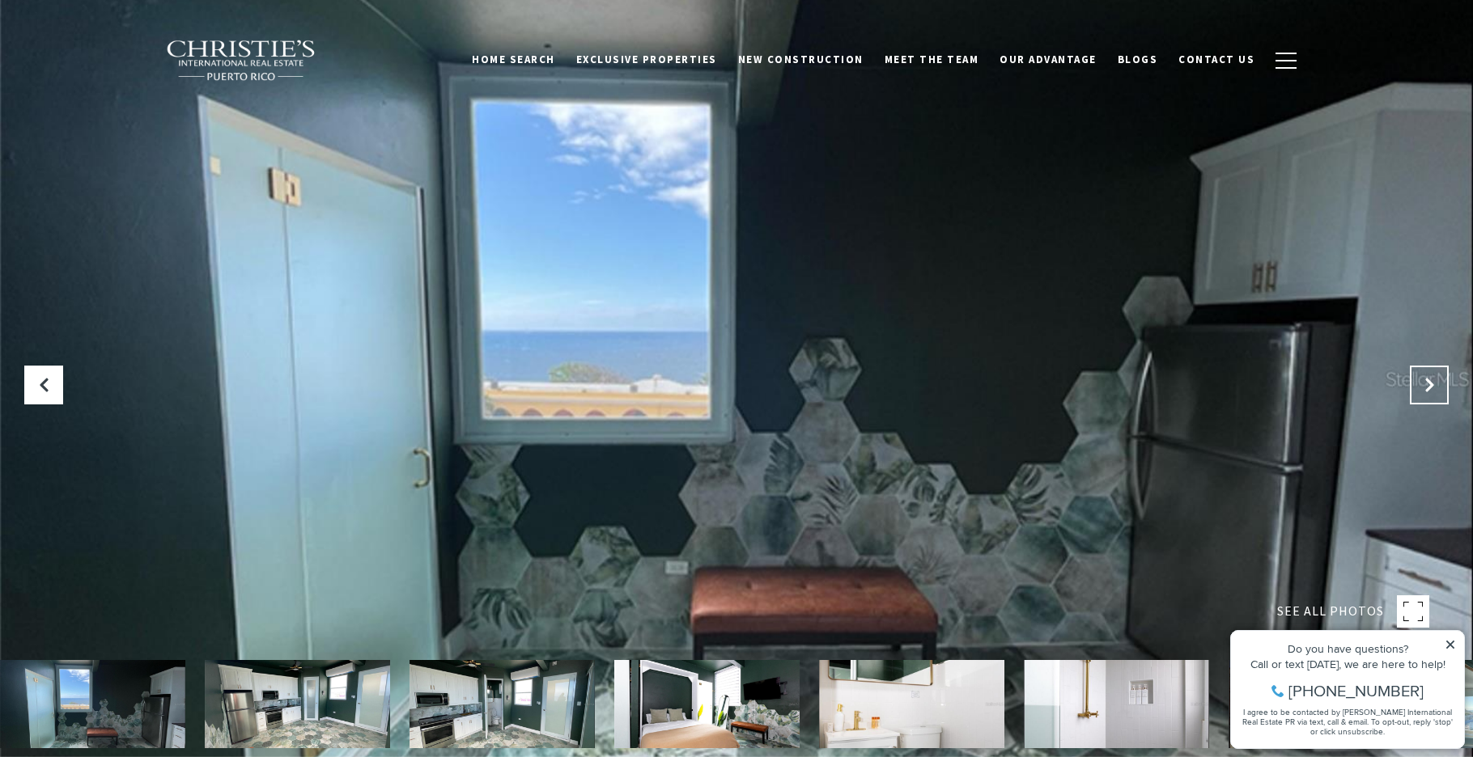
click at [1425, 385] on icon "Next Slide" at bounding box center [1429, 385] width 16 height 16
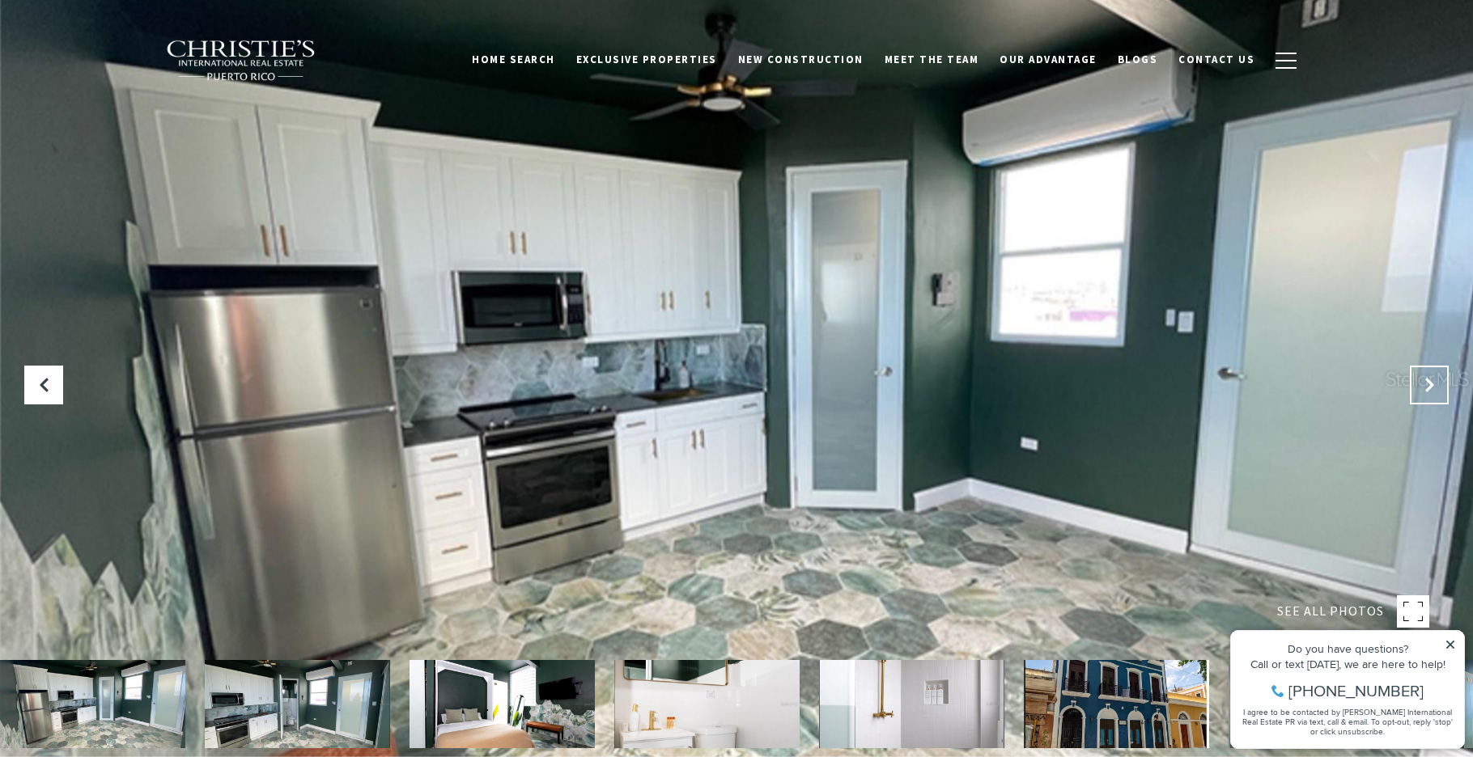
click at [1425, 385] on icon "Next Slide" at bounding box center [1429, 385] width 16 height 16
click at [1433, 384] on icon "Next Slide" at bounding box center [1429, 385] width 16 height 16
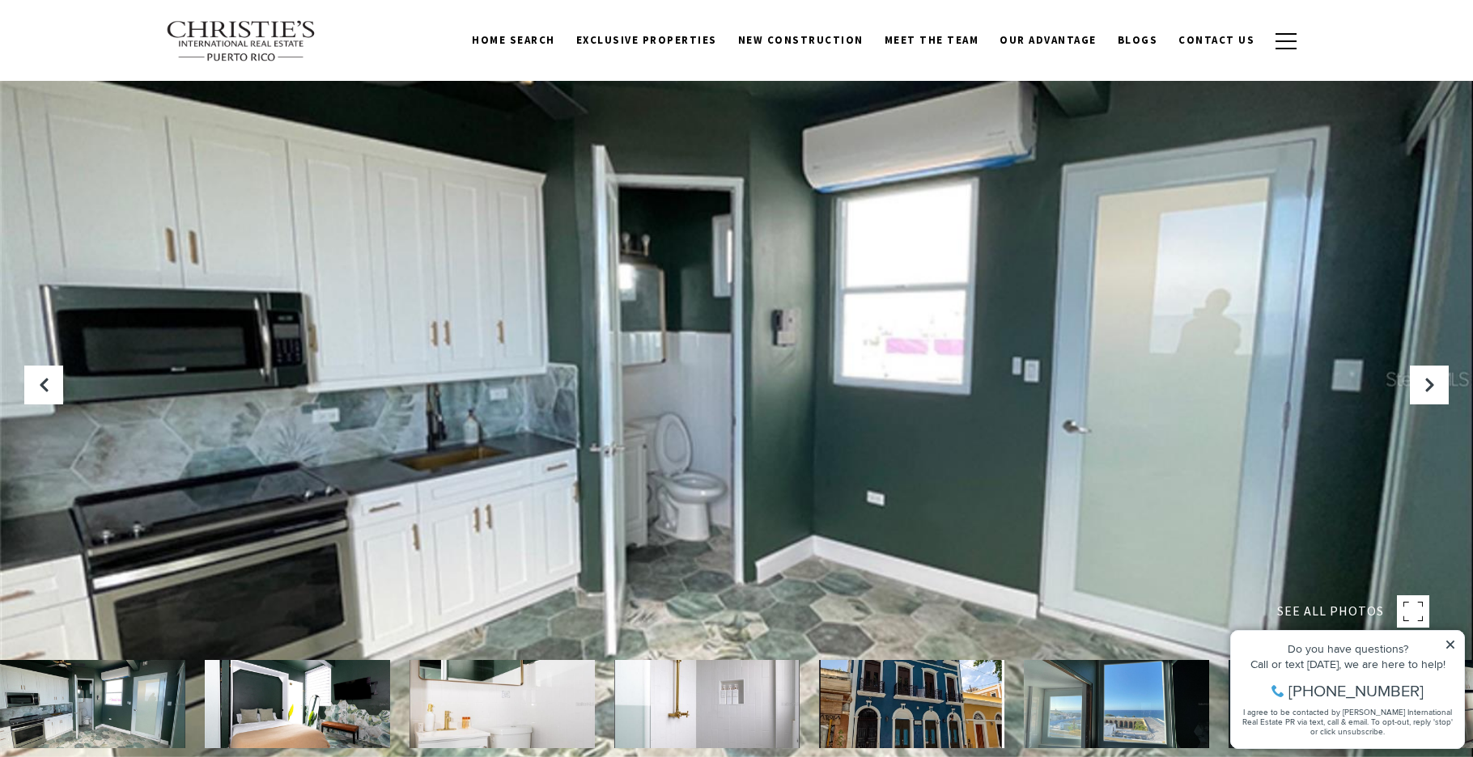
scroll to position [6, 0]
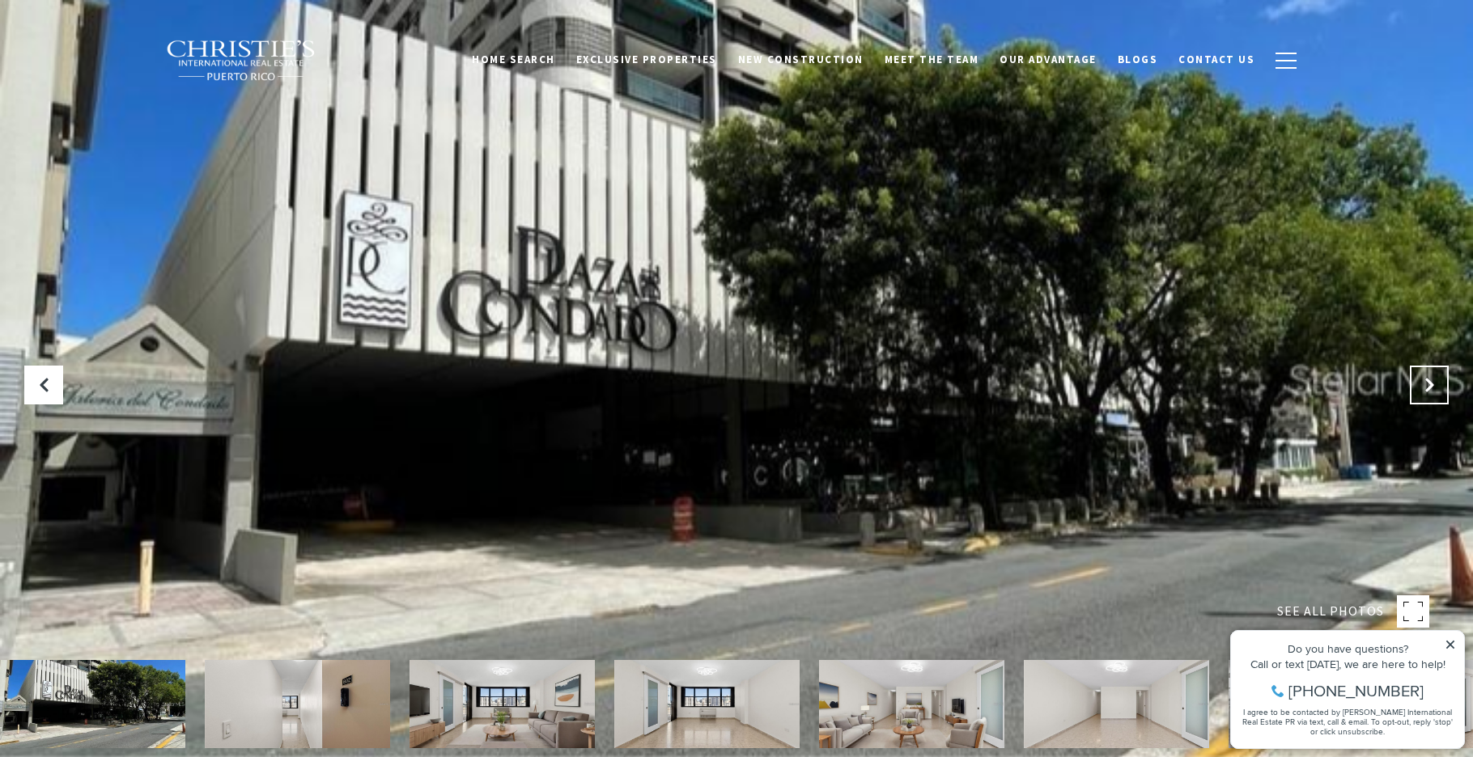
click at [1436, 385] on icon "Next Slide" at bounding box center [1429, 385] width 16 height 16
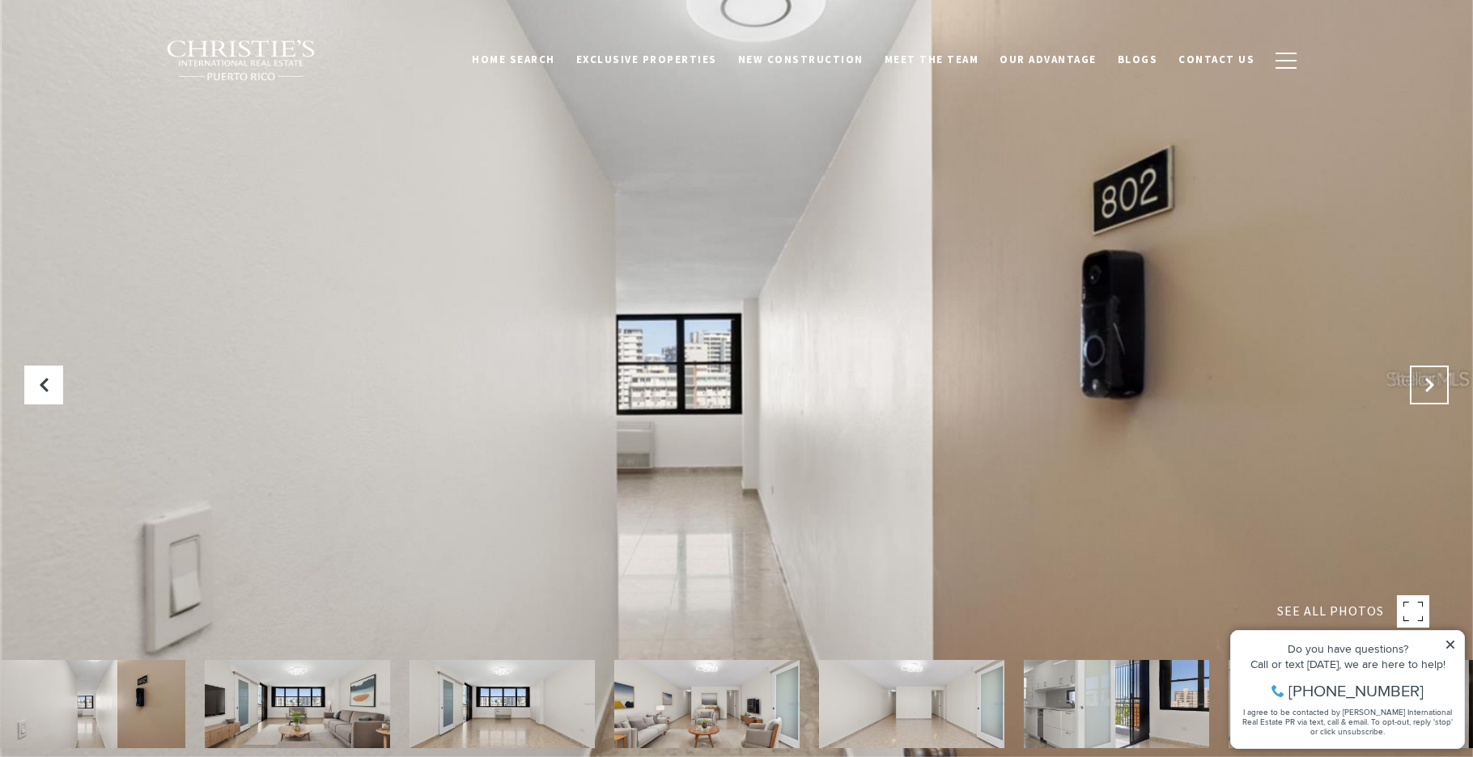
click at [1436, 385] on icon "Next Slide" at bounding box center [1429, 385] width 16 height 16
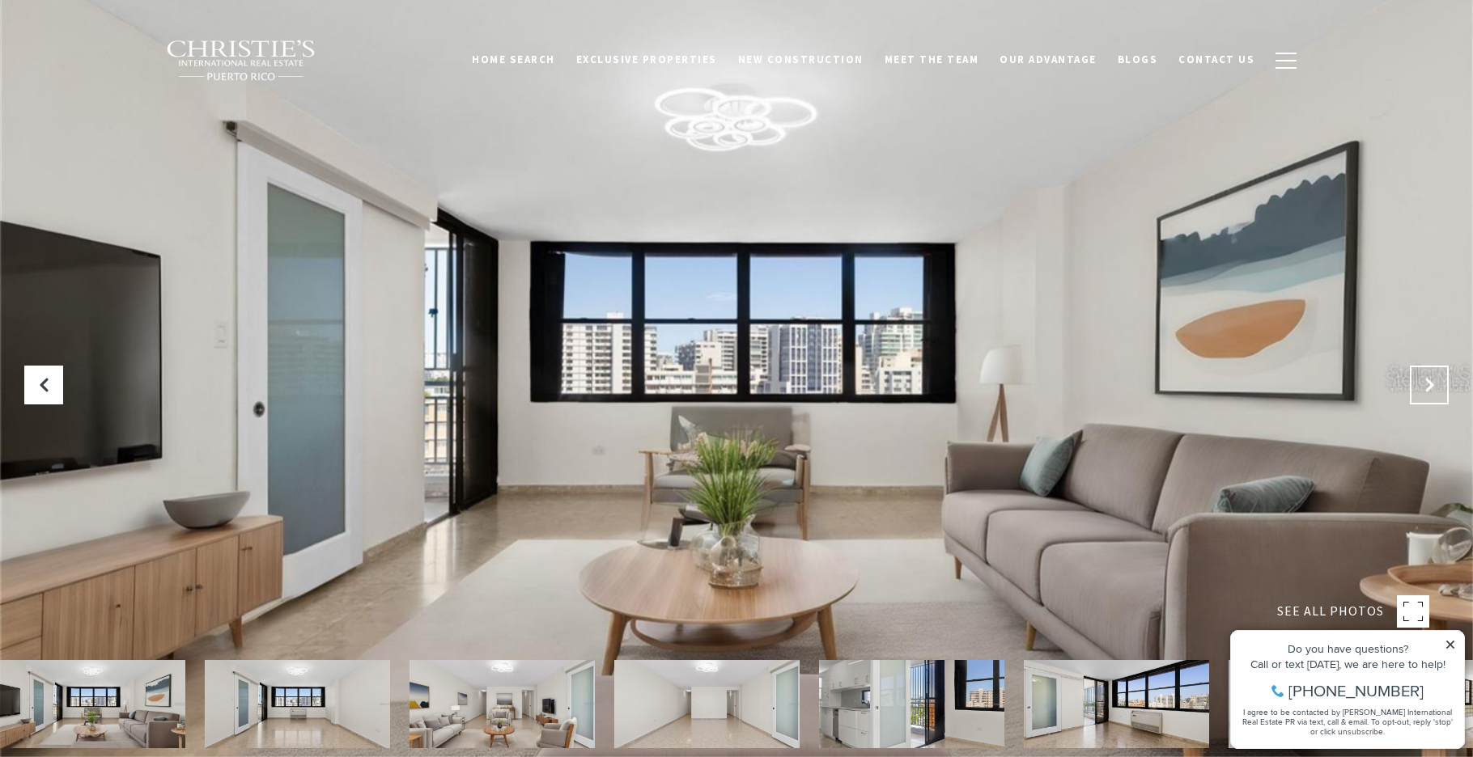
click at [1436, 385] on icon "Next Slide" at bounding box center [1429, 385] width 16 height 16
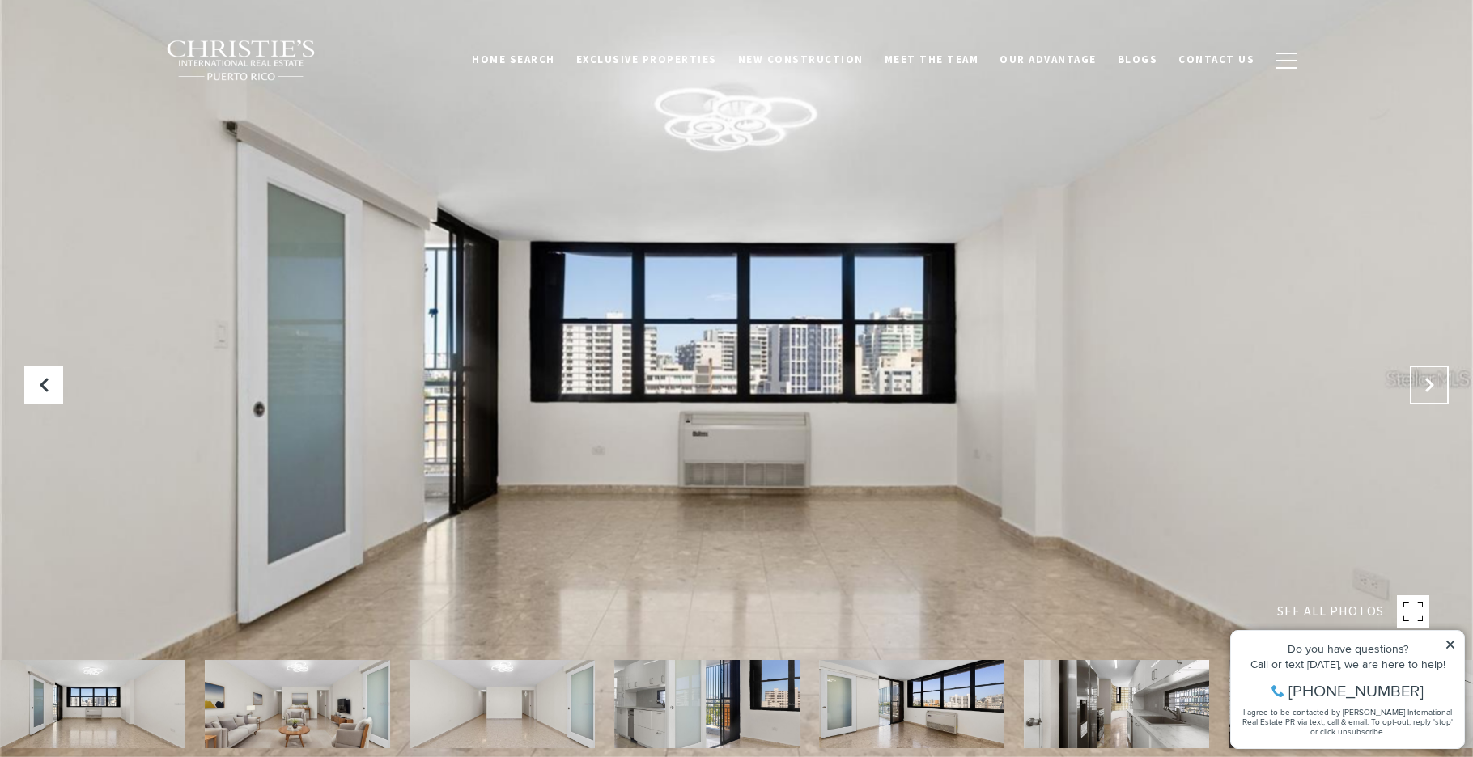
click at [1436, 385] on icon "Next Slide" at bounding box center [1429, 385] width 16 height 16
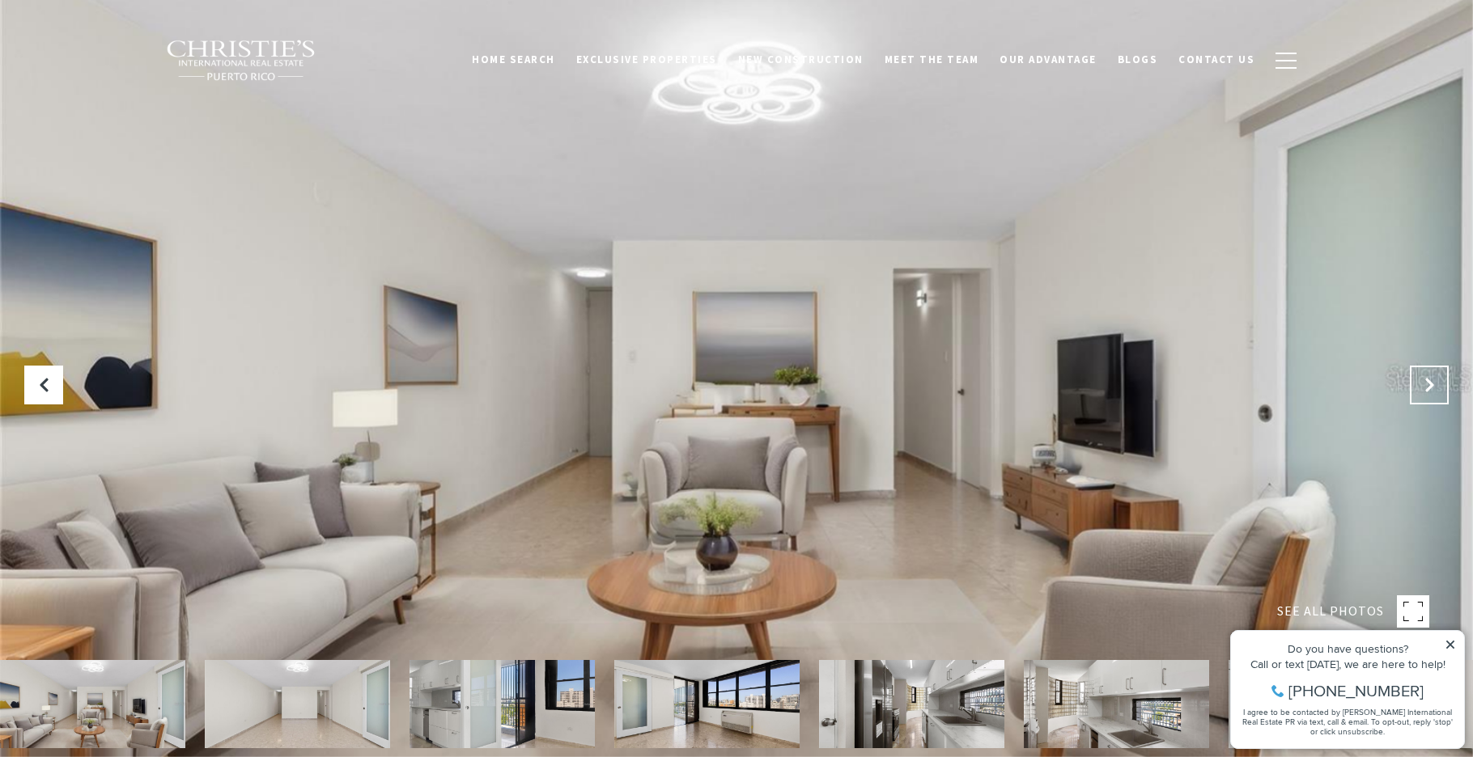
click at [1436, 385] on icon "Next Slide" at bounding box center [1429, 385] width 16 height 16
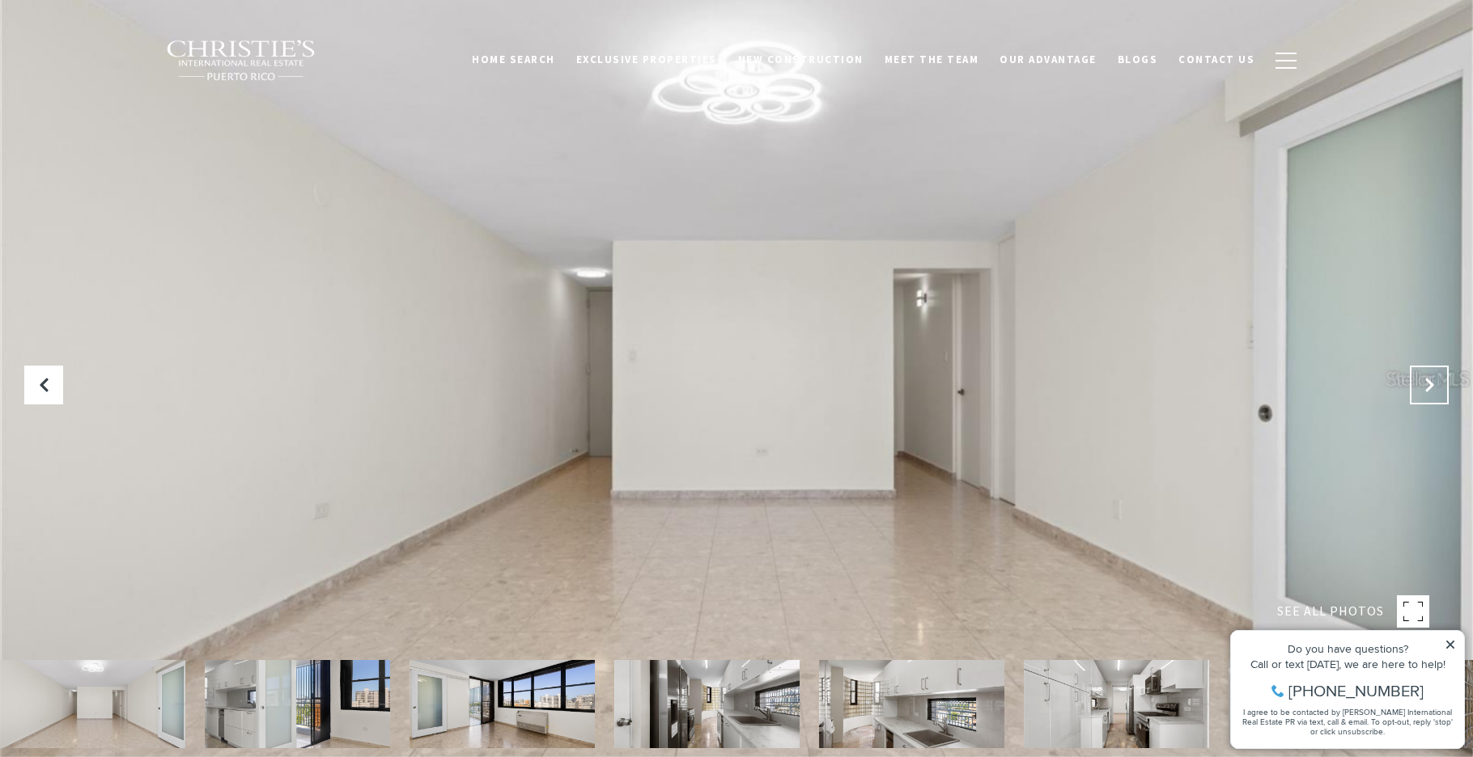
click at [1436, 385] on icon "Next Slide" at bounding box center [1429, 385] width 16 height 16
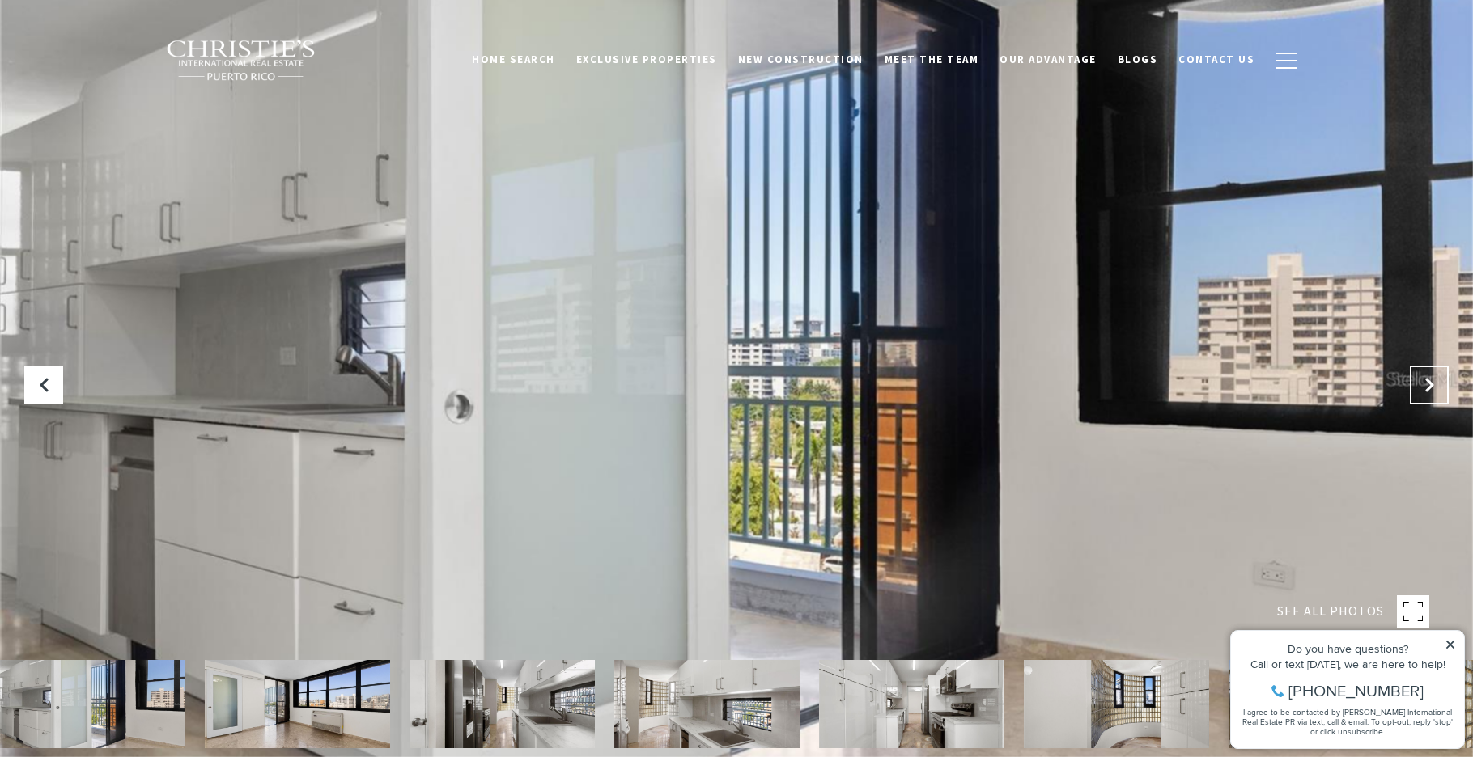
click at [1436, 385] on icon "Next Slide" at bounding box center [1429, 385] width 16 height 16
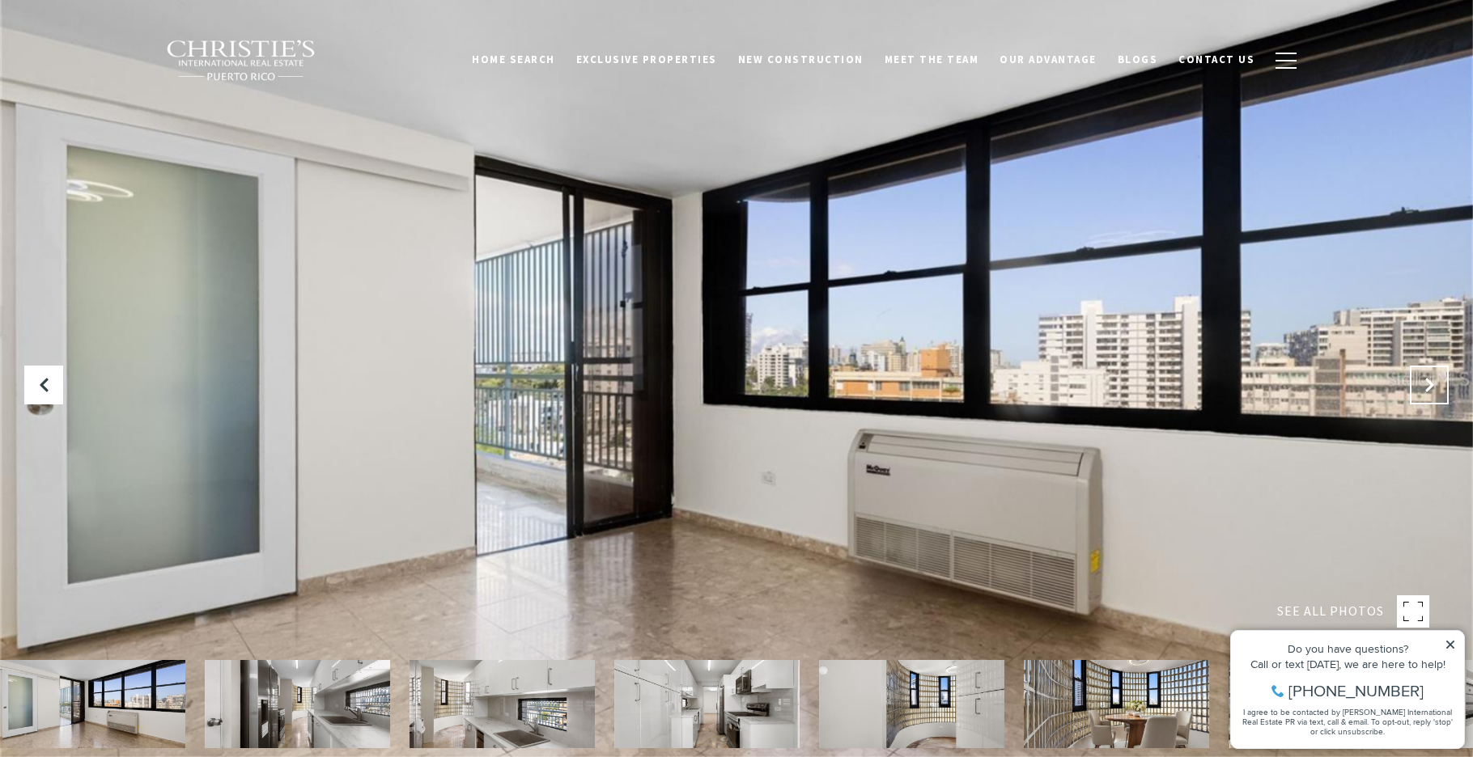
click at [1436, 385] on icon "Next Slide" at bounding box center [1429, 385] width 16 height 16
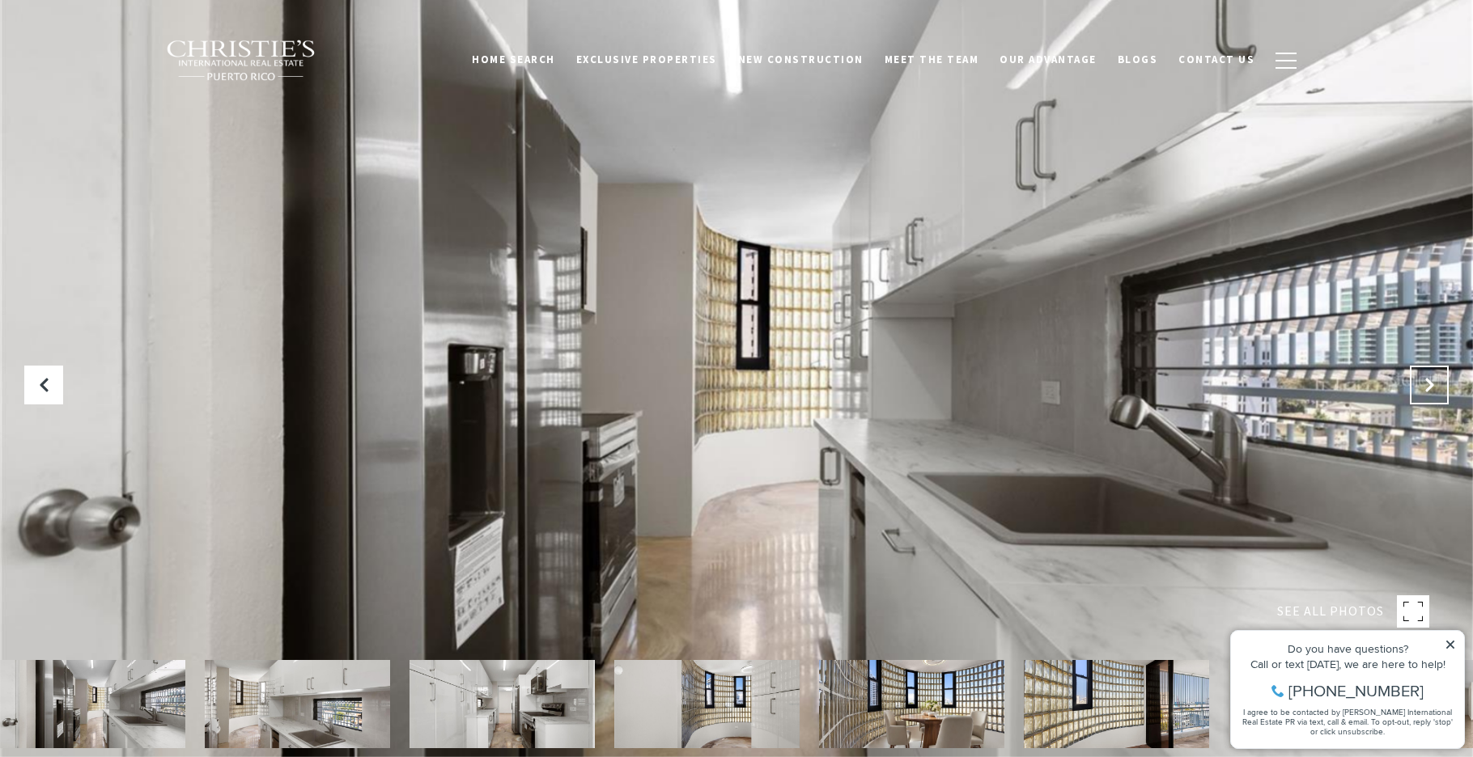
click at [1436, 385] on icon "Next Slide" at bounding box center [1429, 385] width 16 height 16
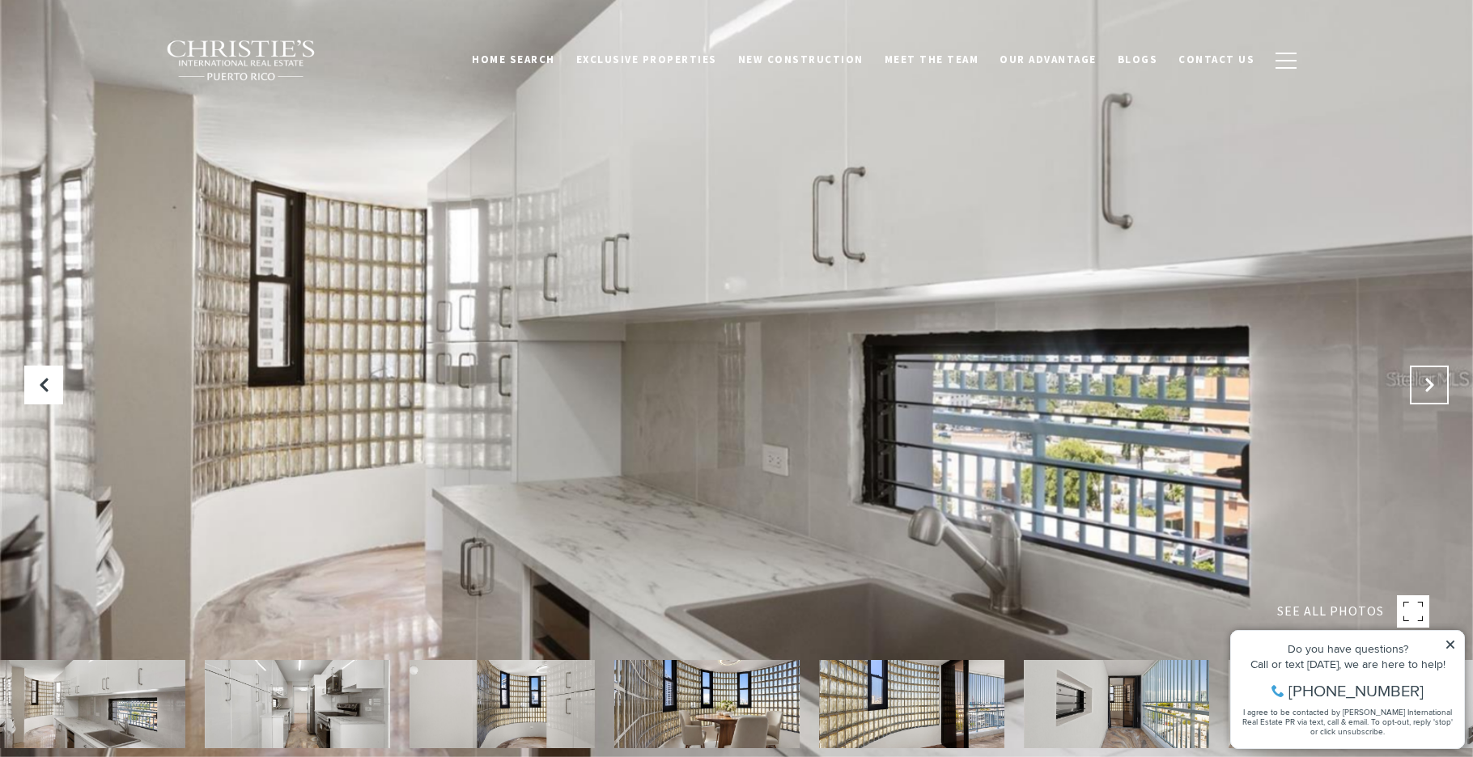
click at [1436, 385] on icon "Next Slide" at bounding box center [1429, 385] width 16 height 16
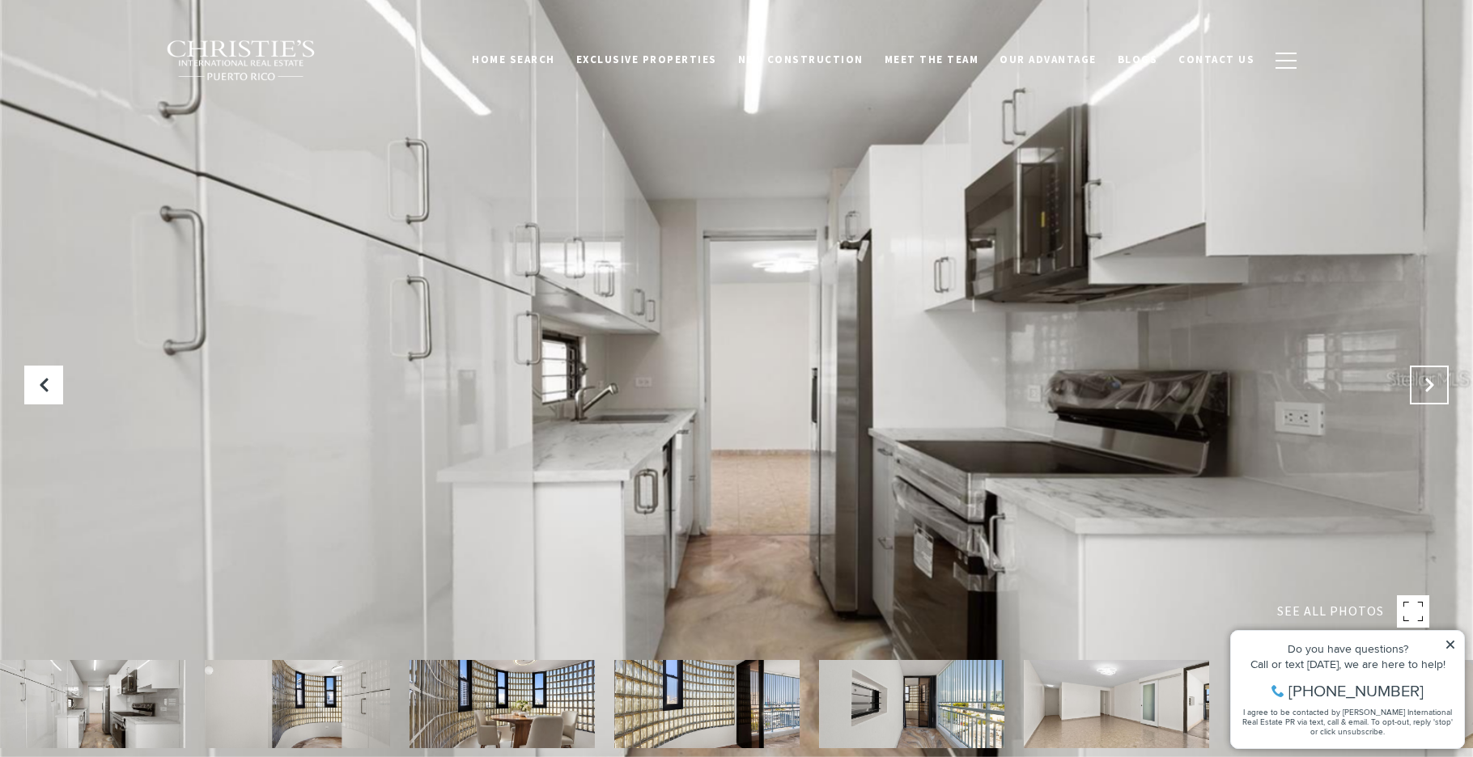
click at [1436, 385] on icon "Next Slide" at bounding box center [1429, 385] width 16 height 16
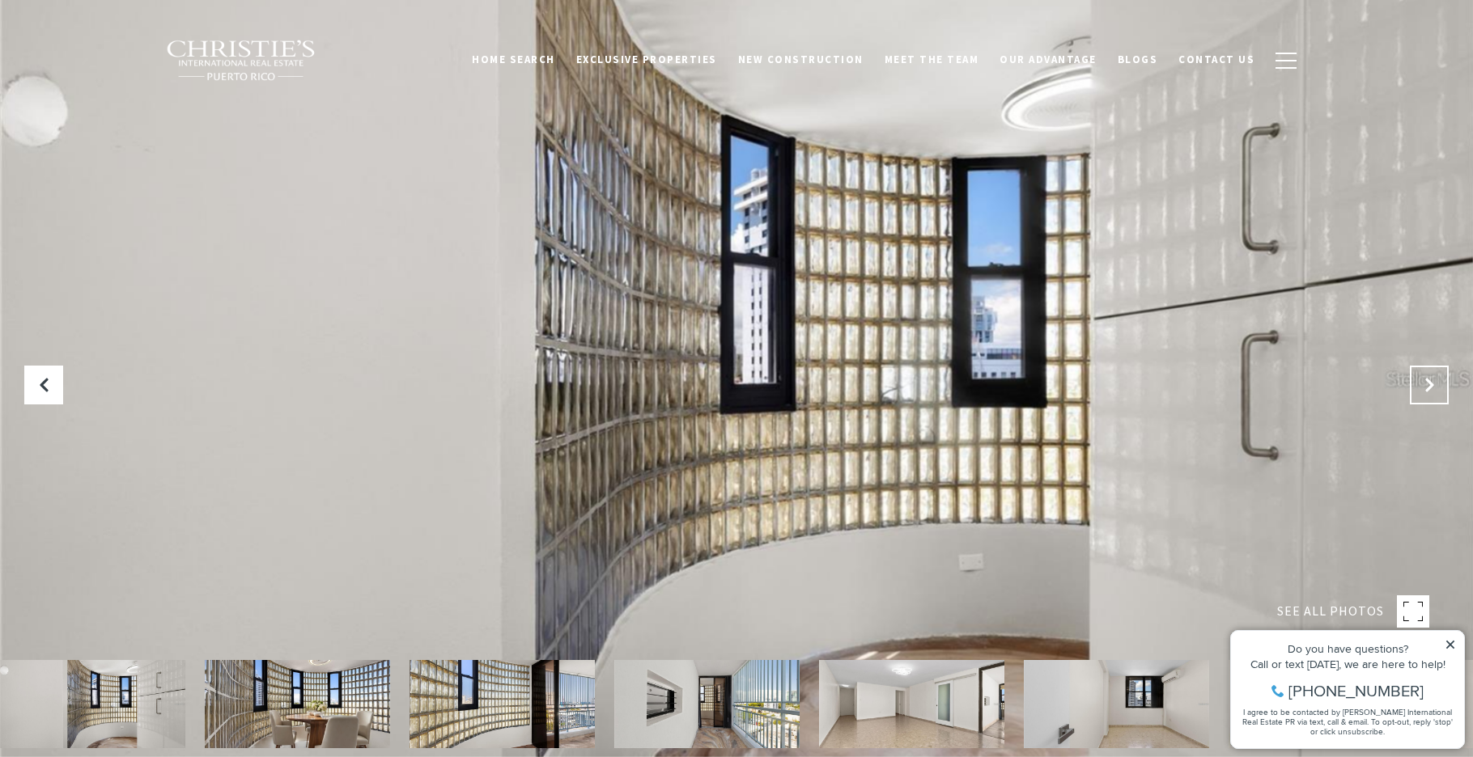
click at [1436, 385] on icon "Next Slide" at bounding box center [1429, 385] width 16 height 16
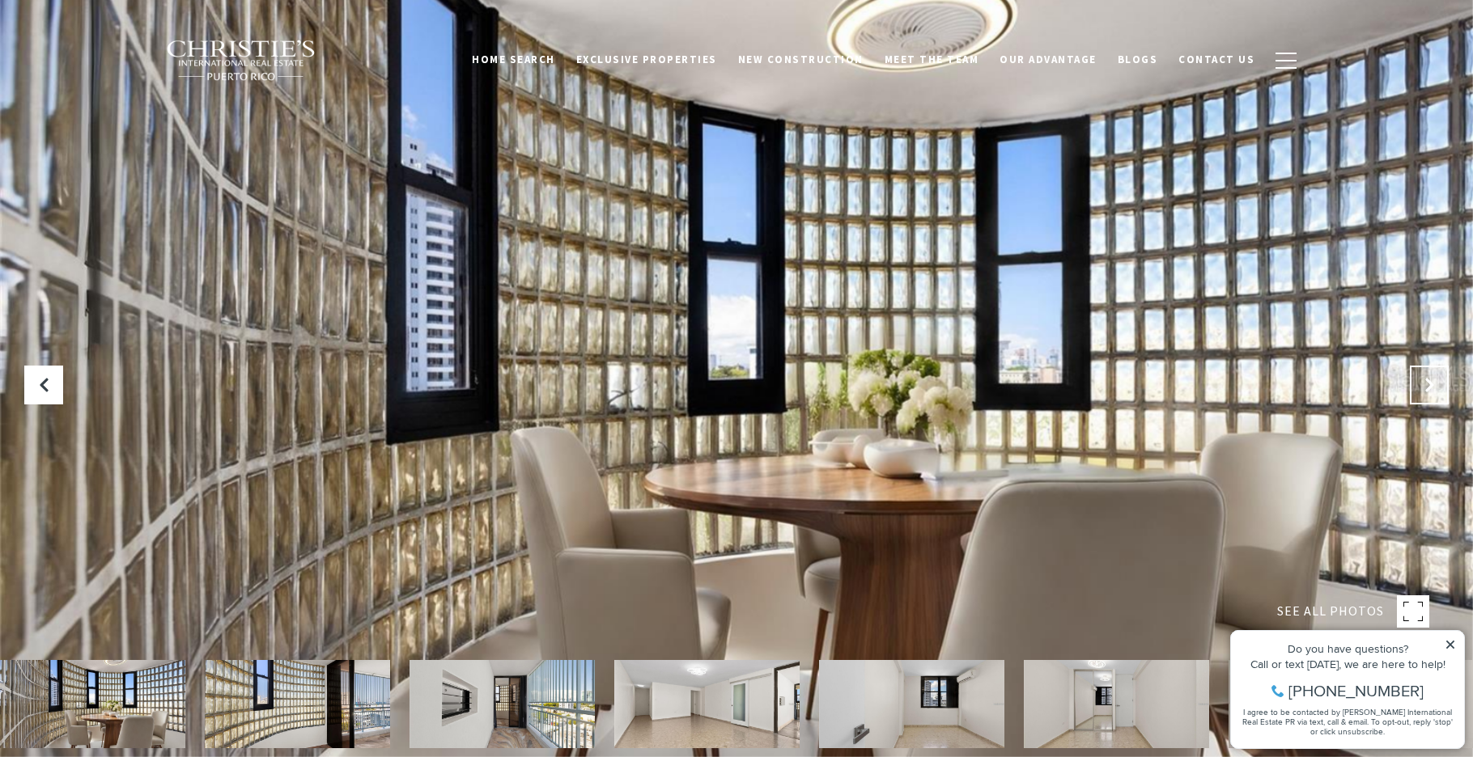
click at [1436, 385] on icon "Next Slide" at bounding box center [1429, 385] width 16 height 16
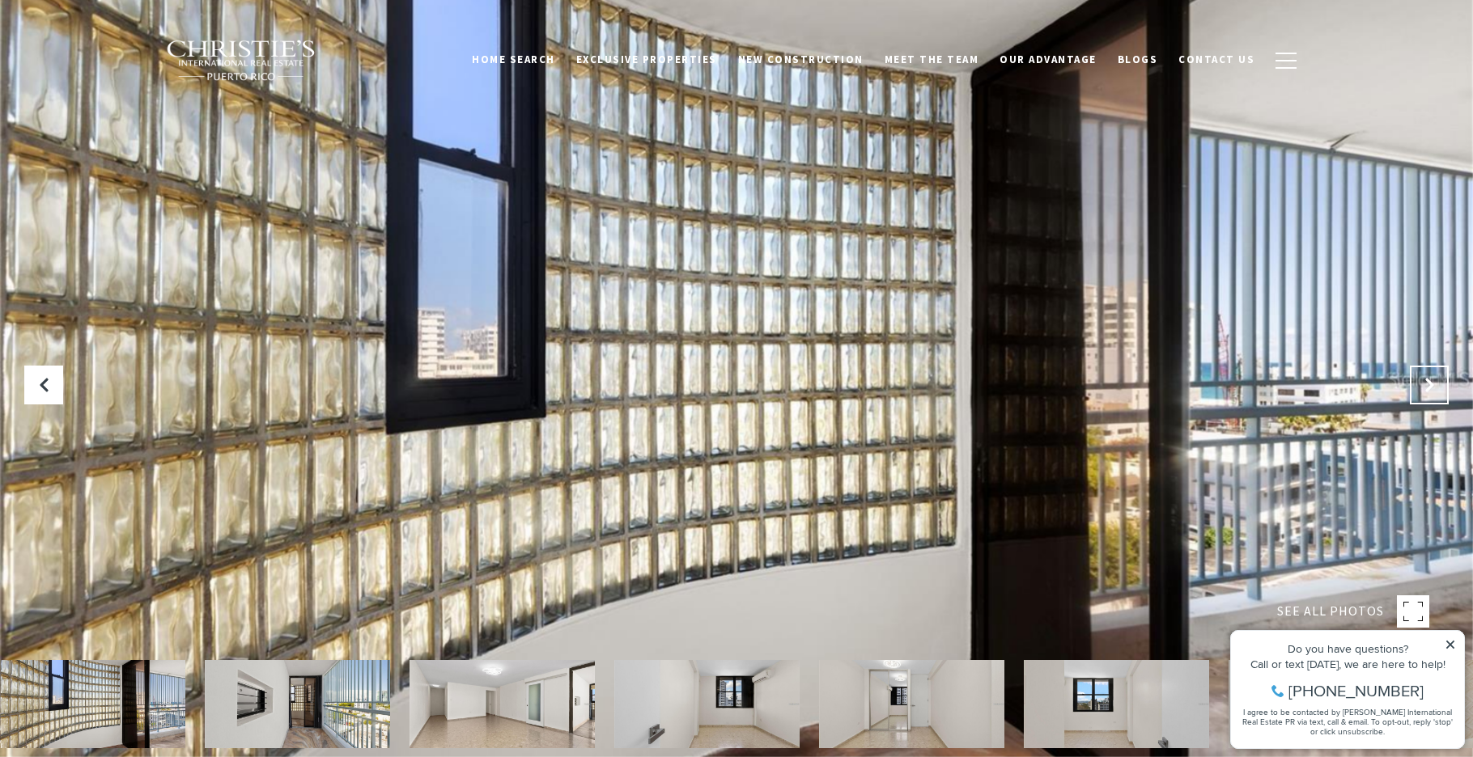
click at [1436, 385] on icon "Next Slide" at bounding box center [1429, 385] width 16 height 16
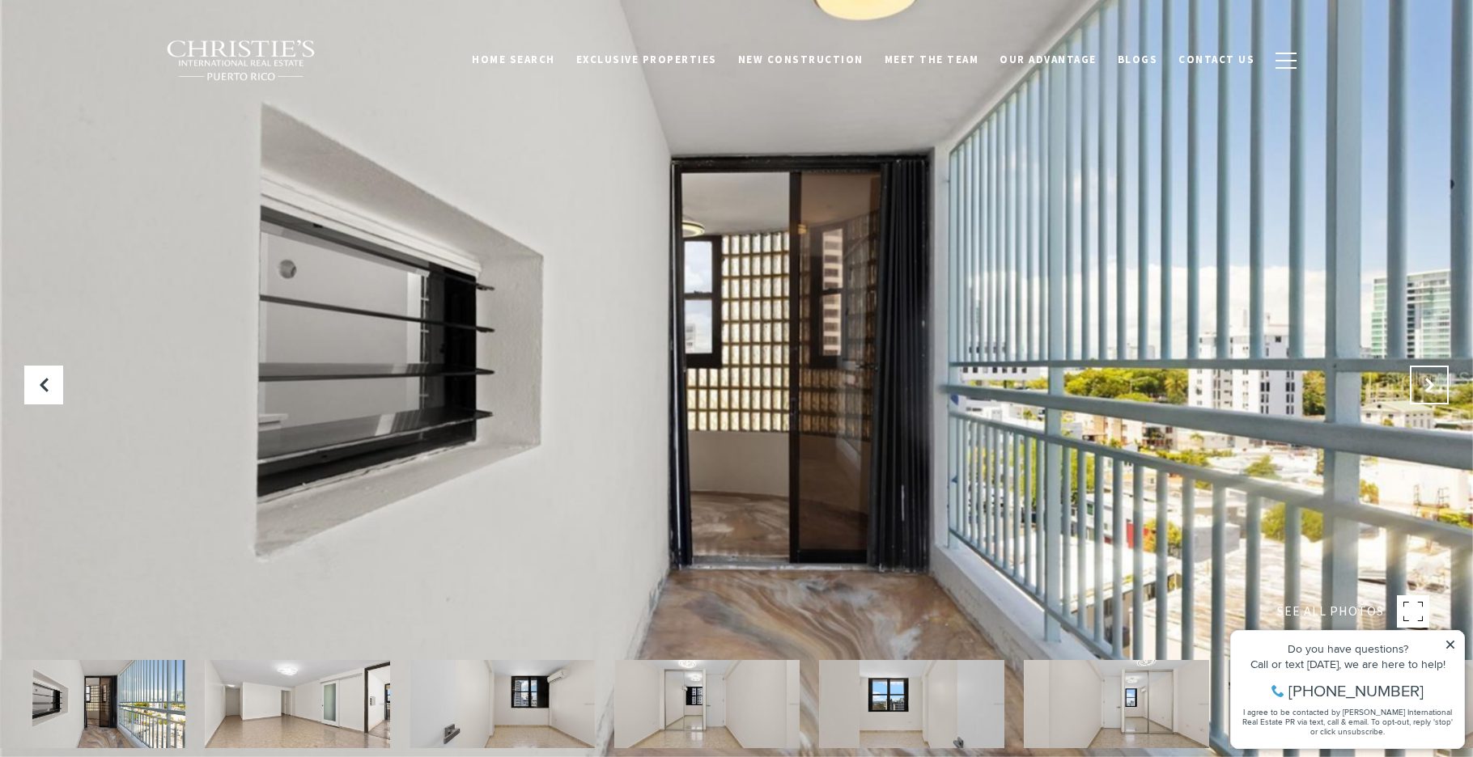
click at [1436, 385] on icon "Next Slide" at bounding box center [1429, 385] width 16 height 16
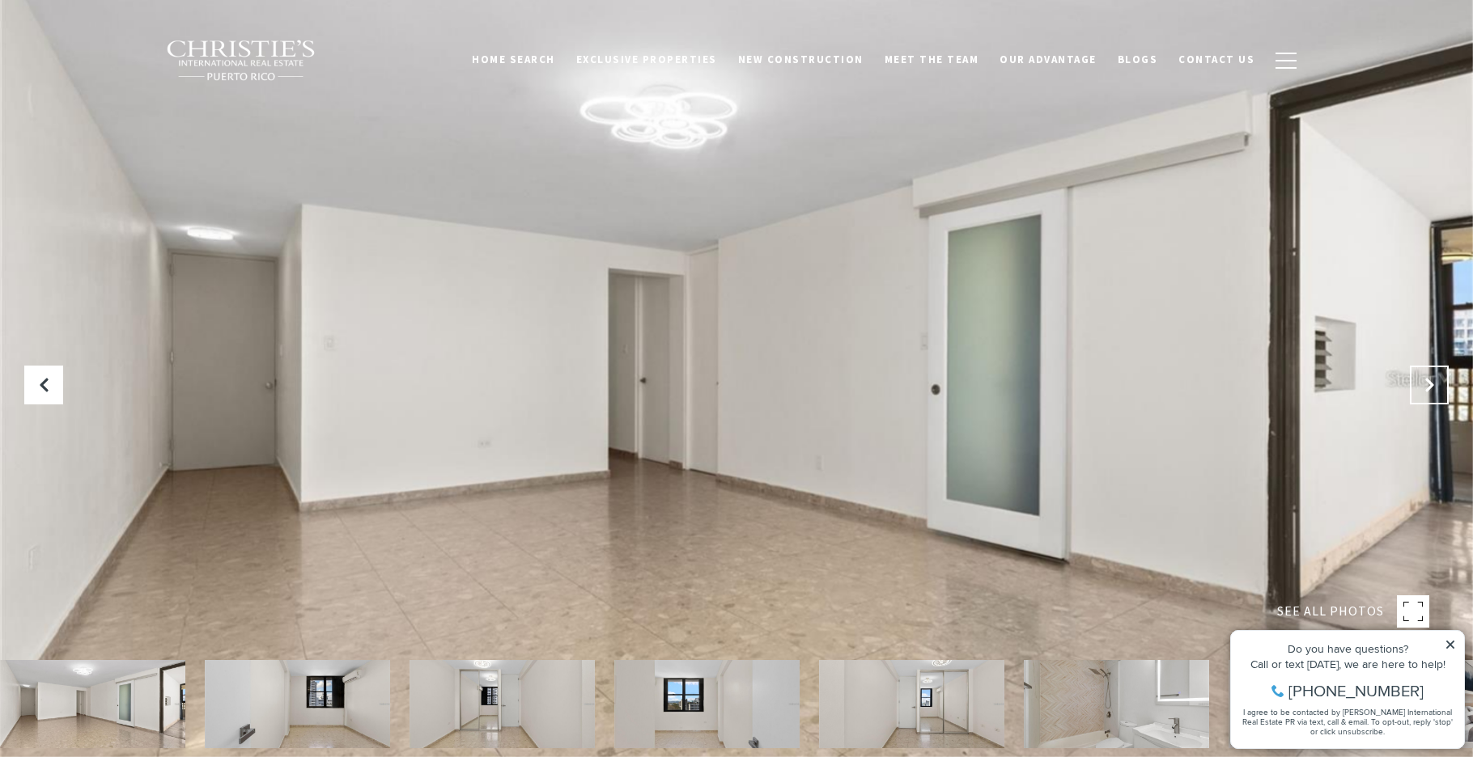
click at [1436, 385] on icon "Next Slide" at bounding box center [1429, 385] width 16 height 16
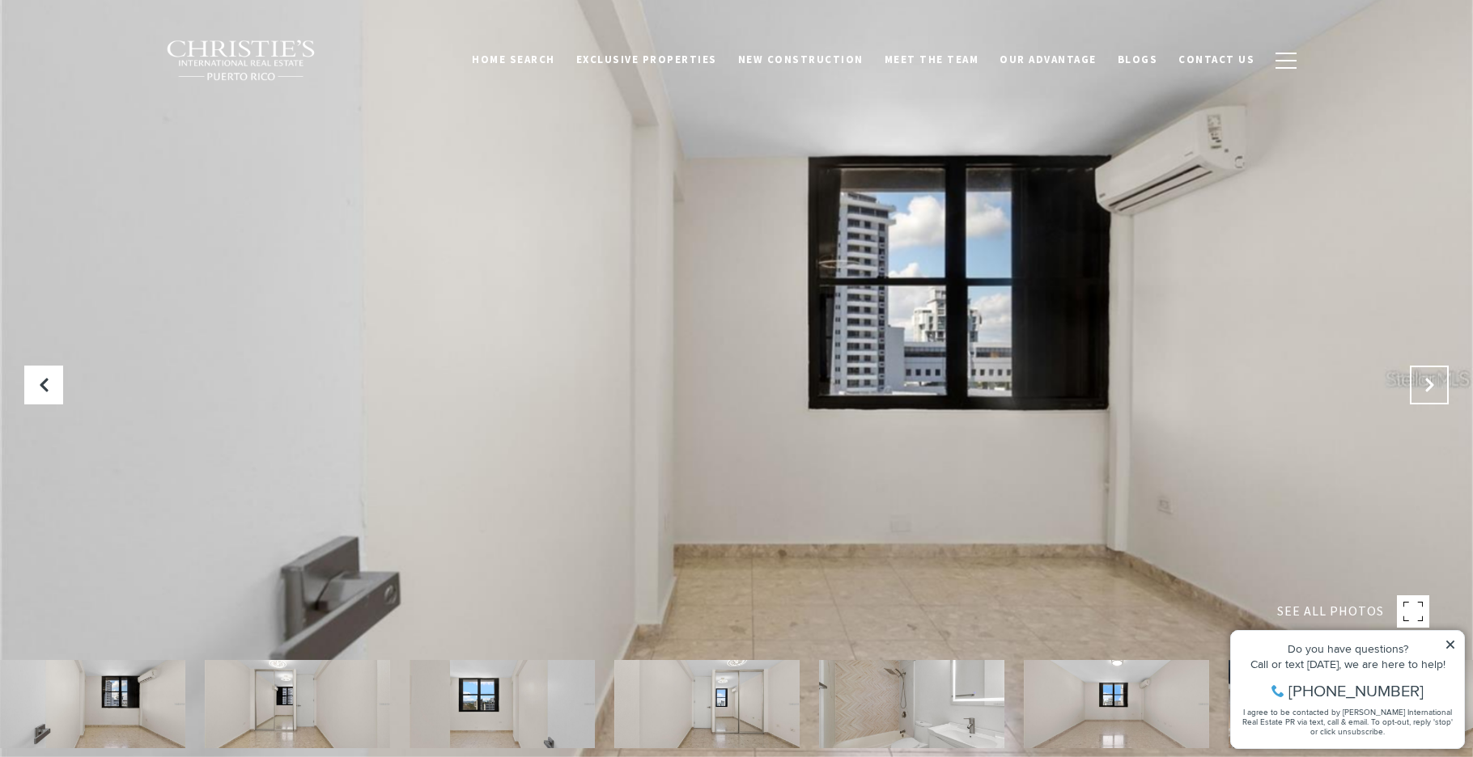
click at [1436, 385] on icon "Next Slide" at bounding box center [1429, 385] width 16 height 16
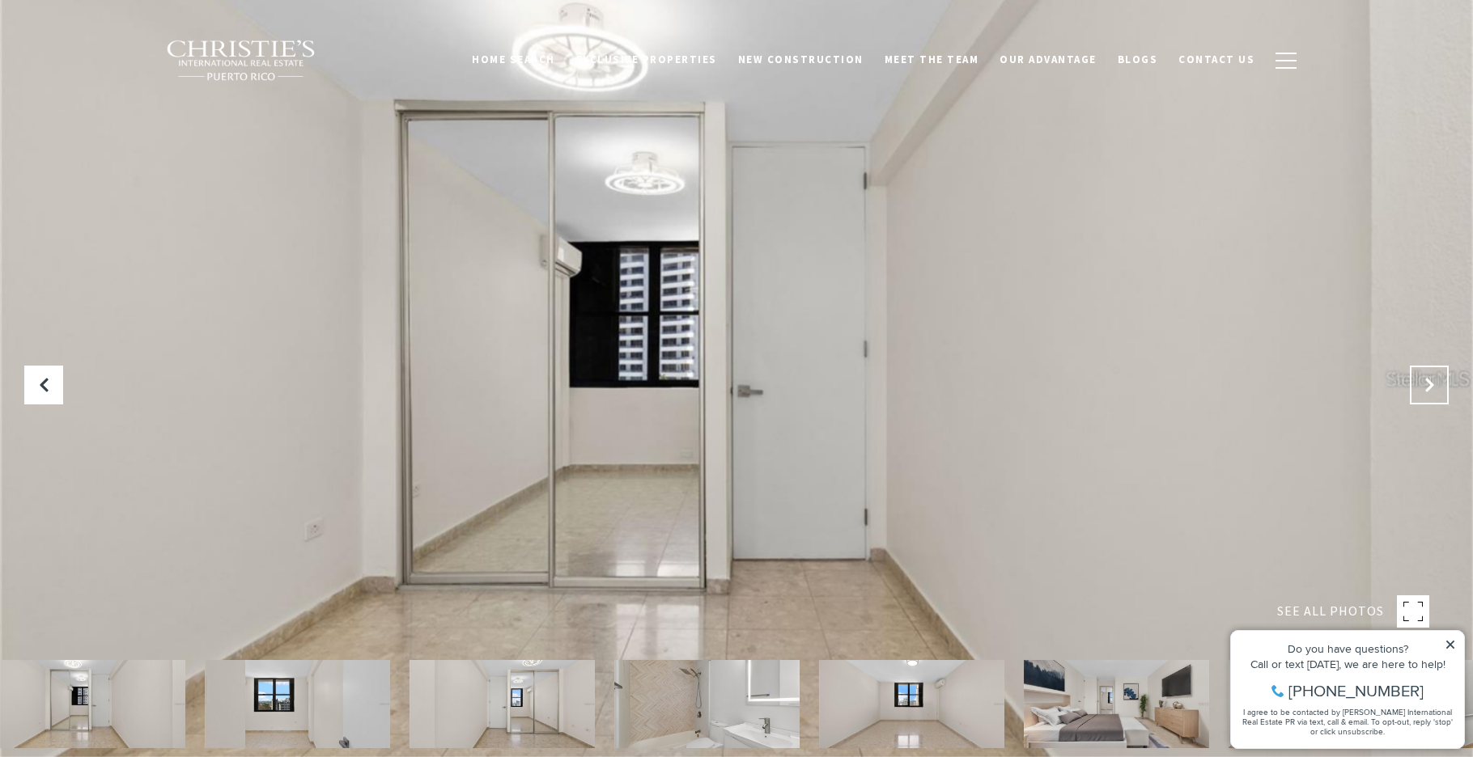
click at [1435, 386] on icon "Next Slide" at bounding box center [1429, 385] width 16 height 16
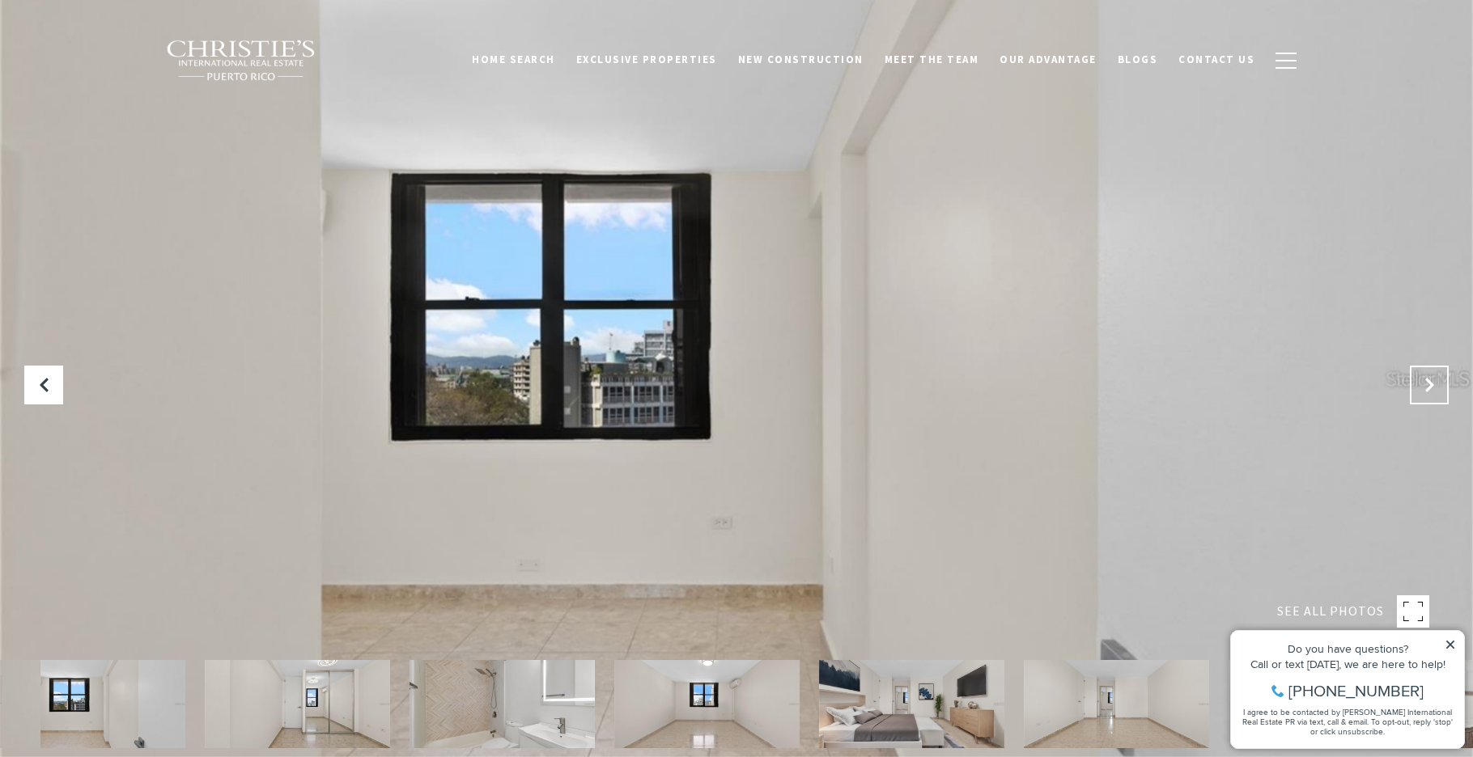
click at [1435, 386] on icon "Next Slide" at bounding box center [1429, 385] width 16 height 16
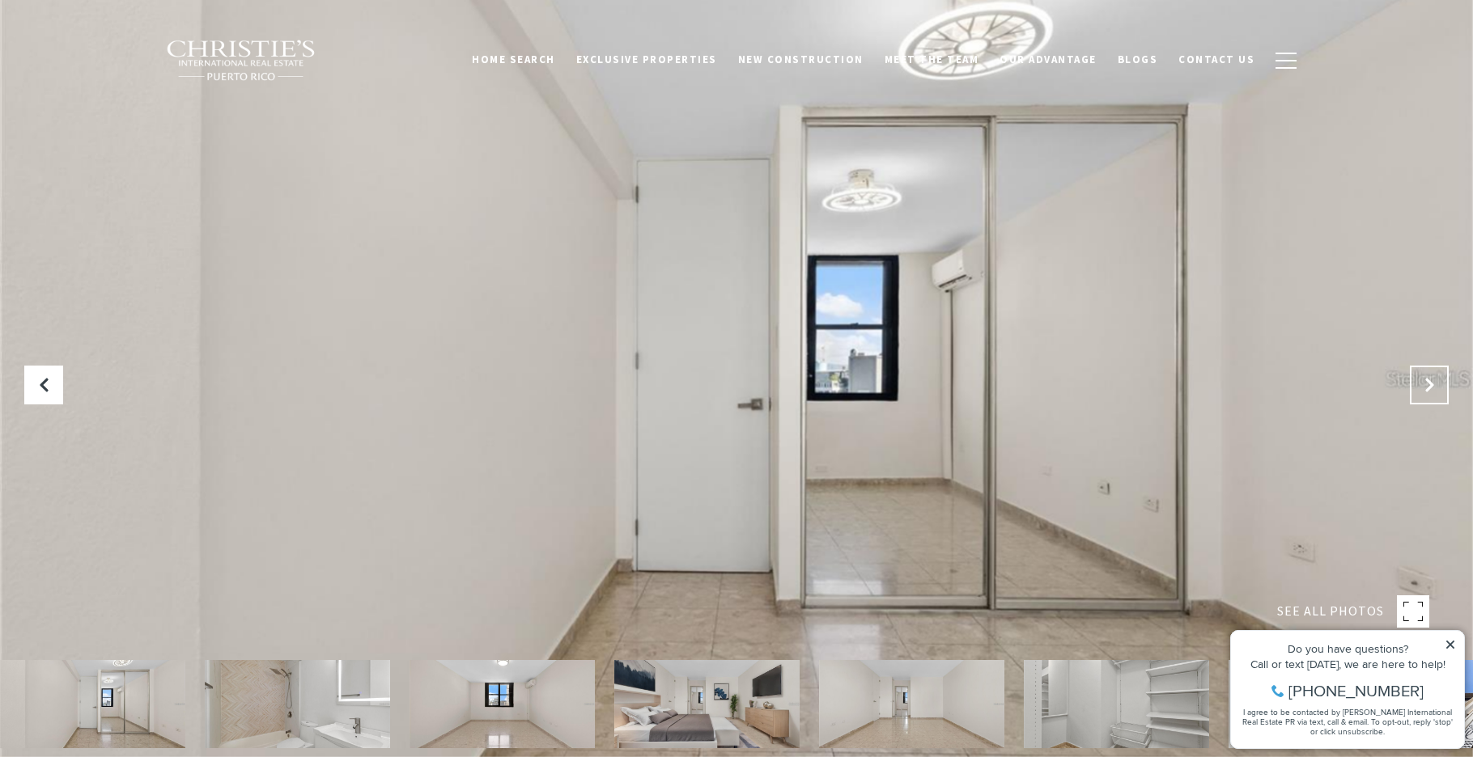
click at [1435, 386] on icon "Next Slide" at bounding box center [1429, 385] width 16 height 16
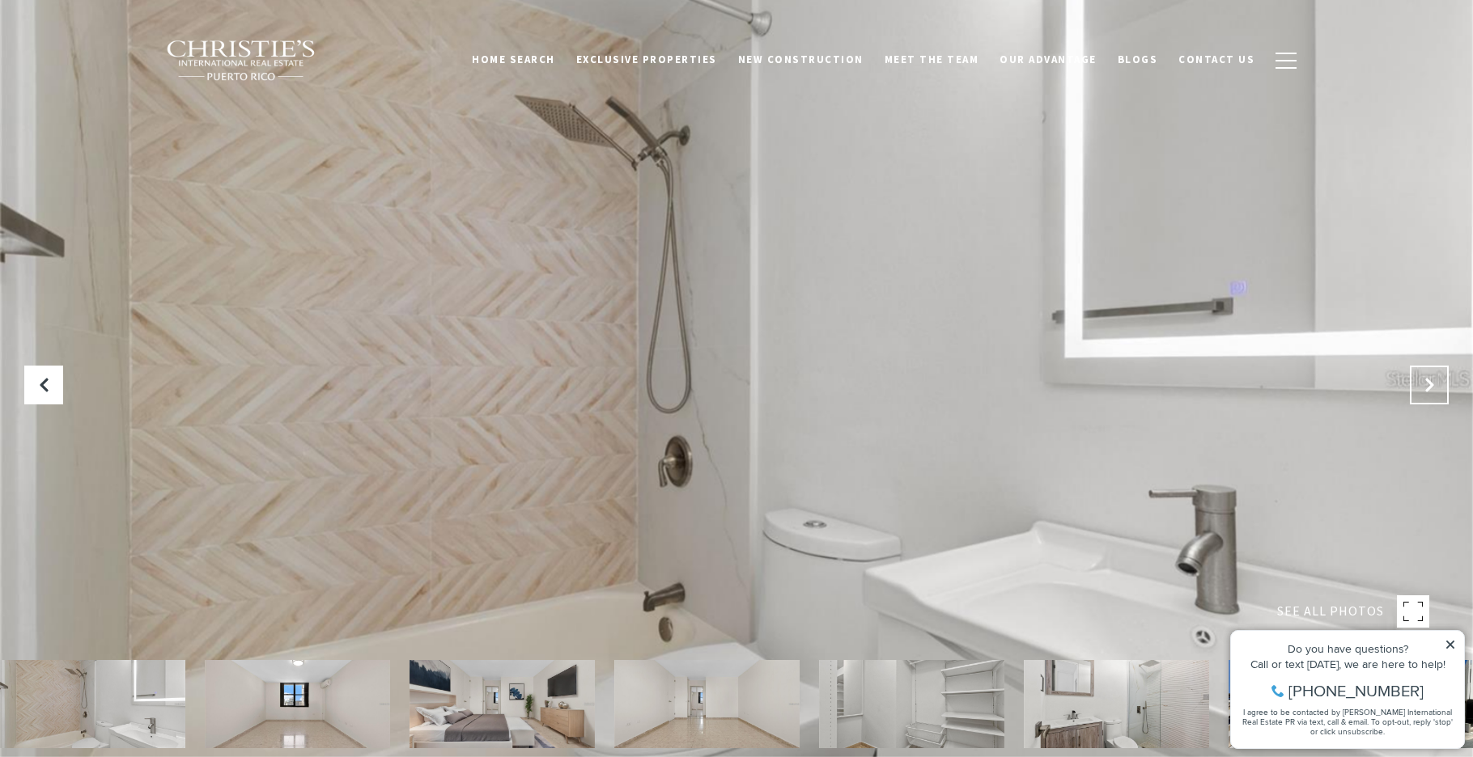
click at [1435, 386] on icon "Next Slide" at bounding box center [1429, 385] width 16 height 16
